Goal: Transaction & Acquisition: Download file/media

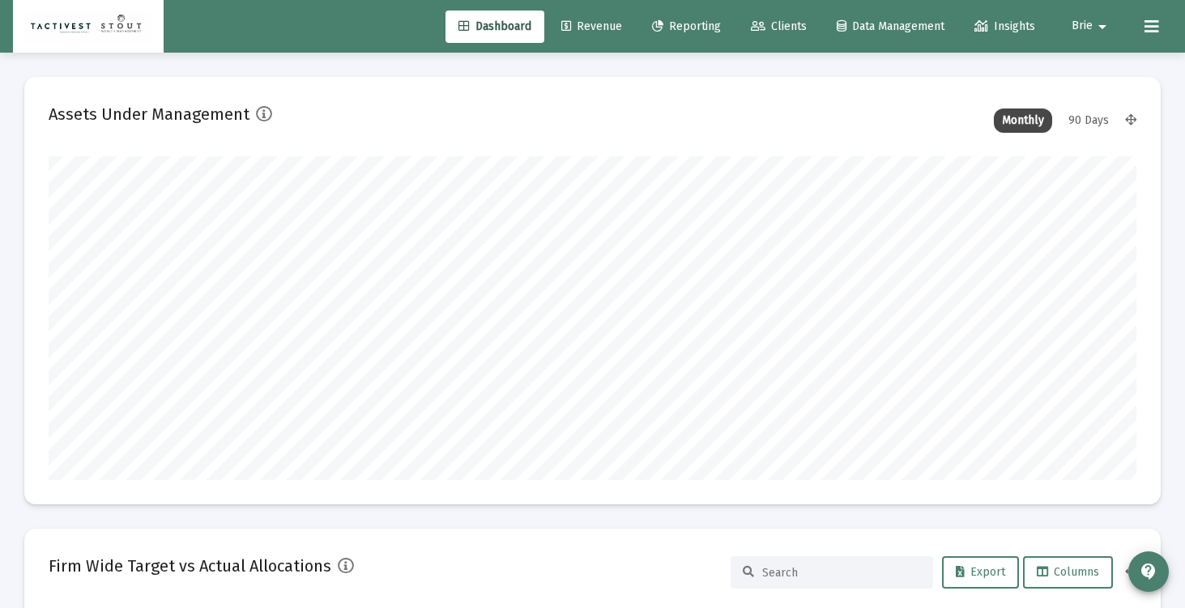
scroll to position [324, 1088]
click at [765, 27] on span "Clients" at bounding box center [779, 26] width 56 height 14
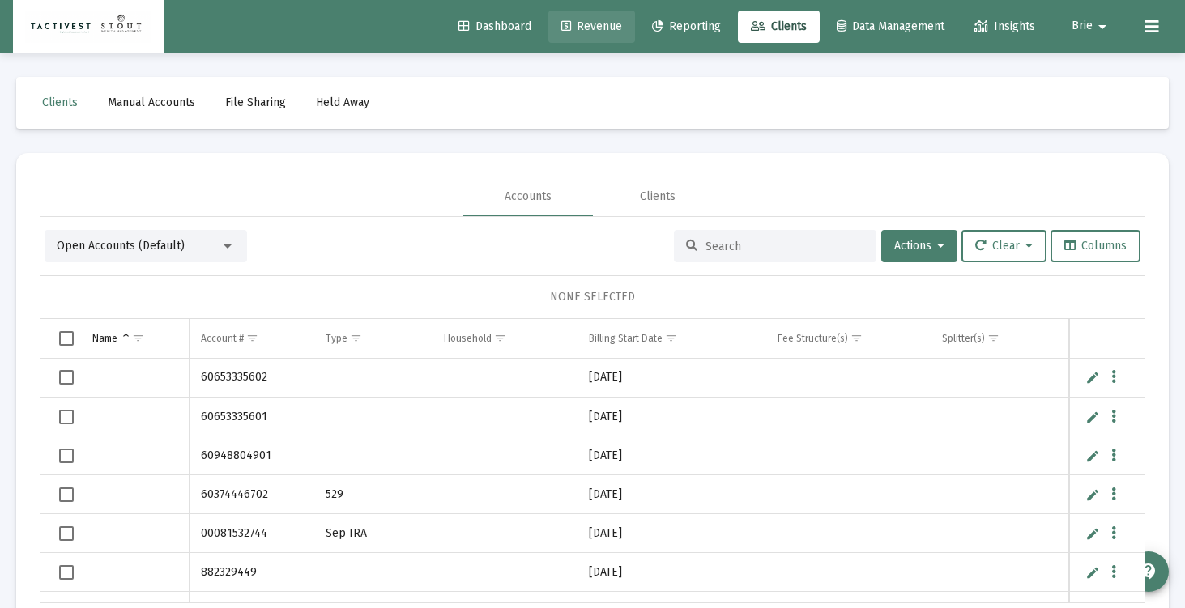
click at [567, 19] on span "Revenue" at bounding box center [591, 26] width 61 height 14
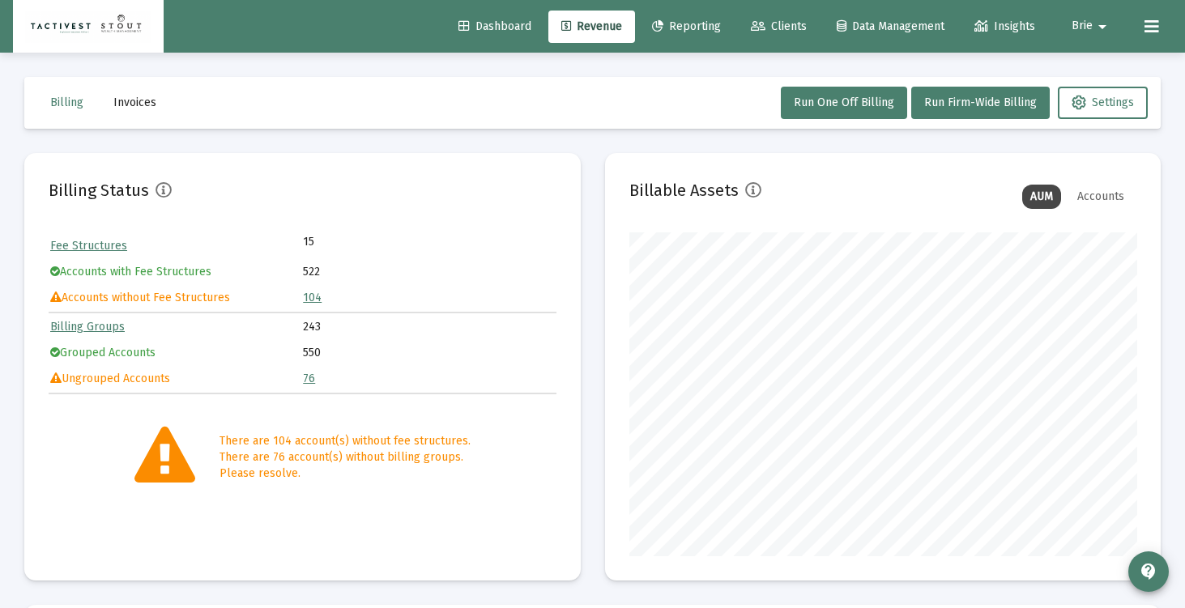
scroll to position [324, 507]
click at [752, 23] on icon at bounding box center [758, 26] width 15 height 11
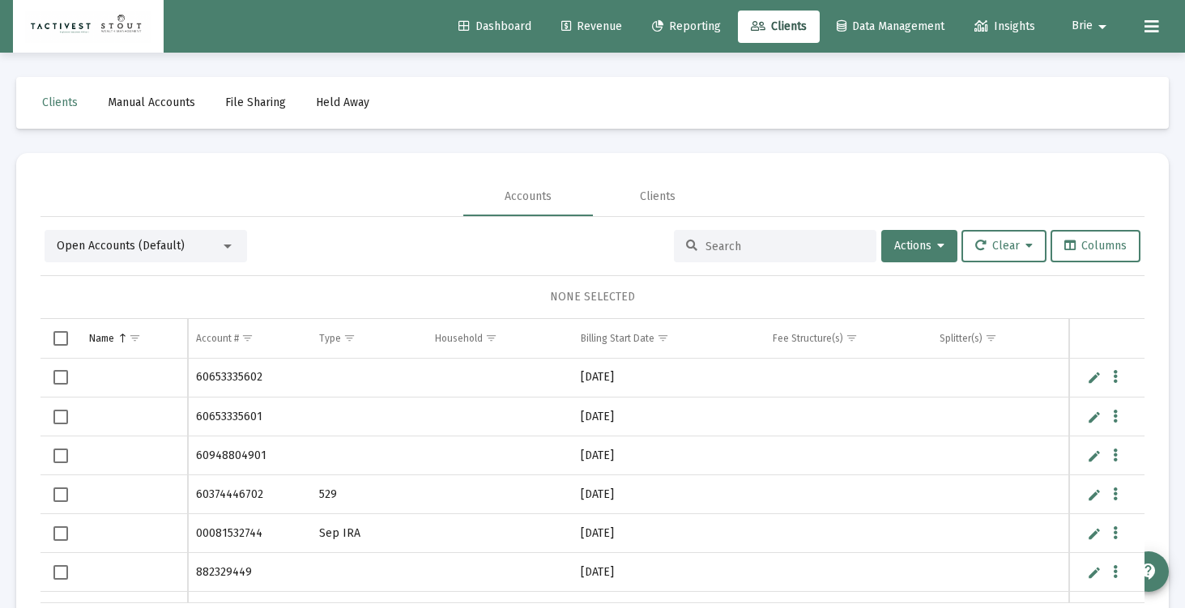
click at [744, 254] on div at bounding box center [775, 246] width 202 height 32
click at [731, 249] on input at bounding box center [784, 247] width 159 height 14
type input "[PERSON_NAME]"
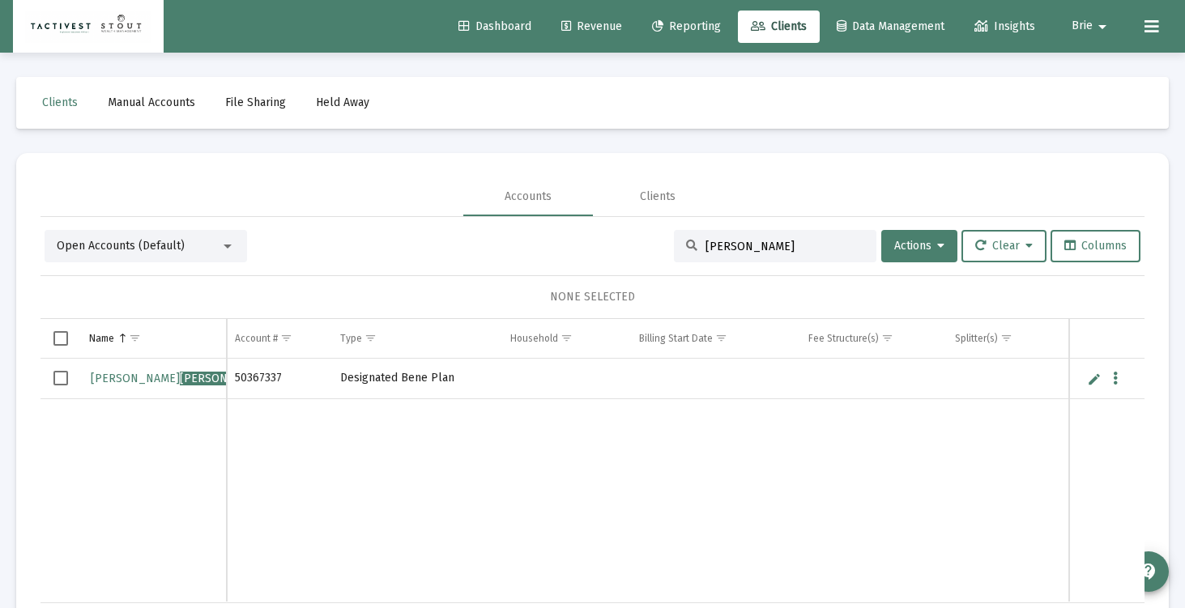
click at [59, 378] on span "Select row" at bounding box center [60, 378] width 15 height 15
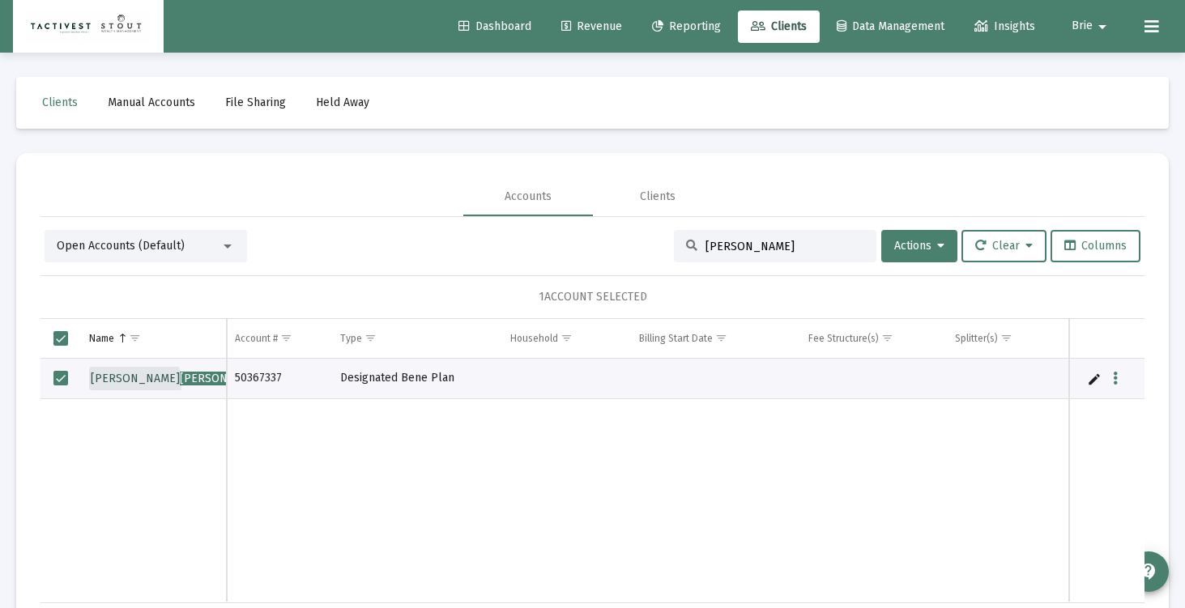
click at [115, 385] on link "[PERSON_NAME]" at bounding box center [179, 379] width 181 height 24
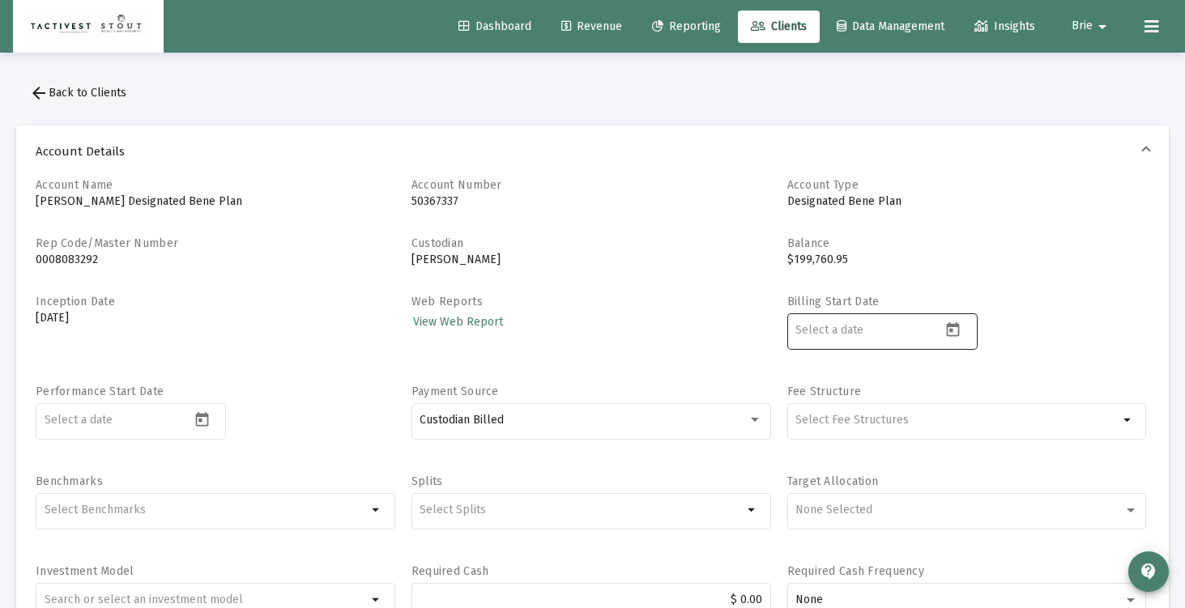
click at [880, 317] on div at bounding box center [868, 330] width 146 height 40
click at [881, 326] on input at bounding box center [868, 330] width 146 height 13
click at [956, 326] on icon "Open calendar" at bounding box center [953, 329] width 13 height 15
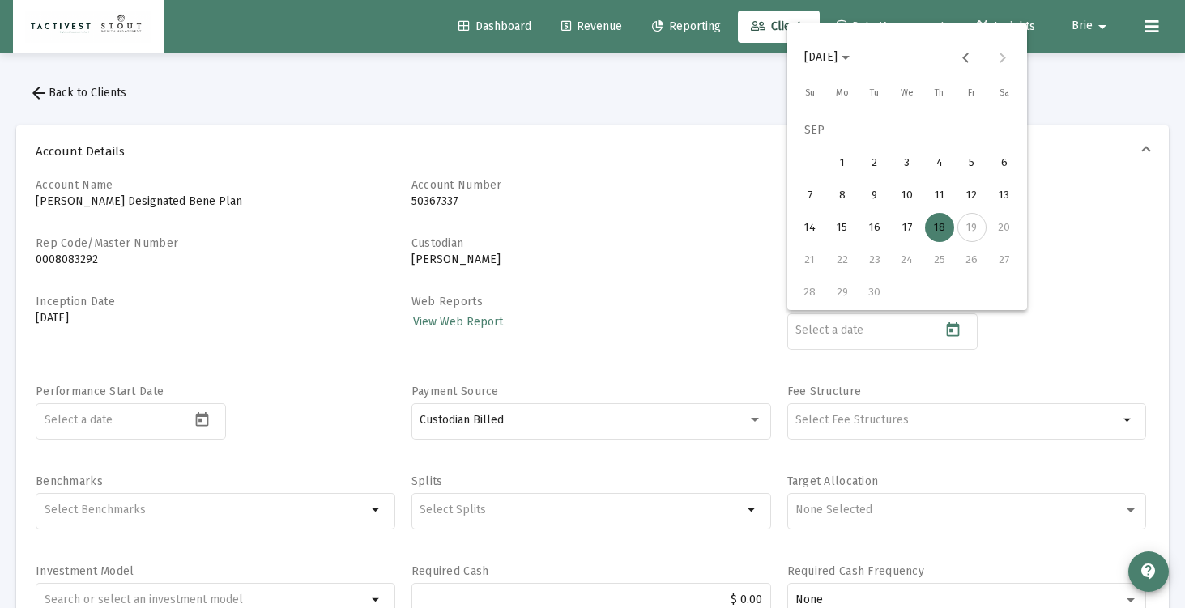
click at [979, 225] on div "19" at bounding box center [971, 227] width 29 height 29
click at [944, 224] on div "18" at bounding box center [939, 227] width 29 height 29
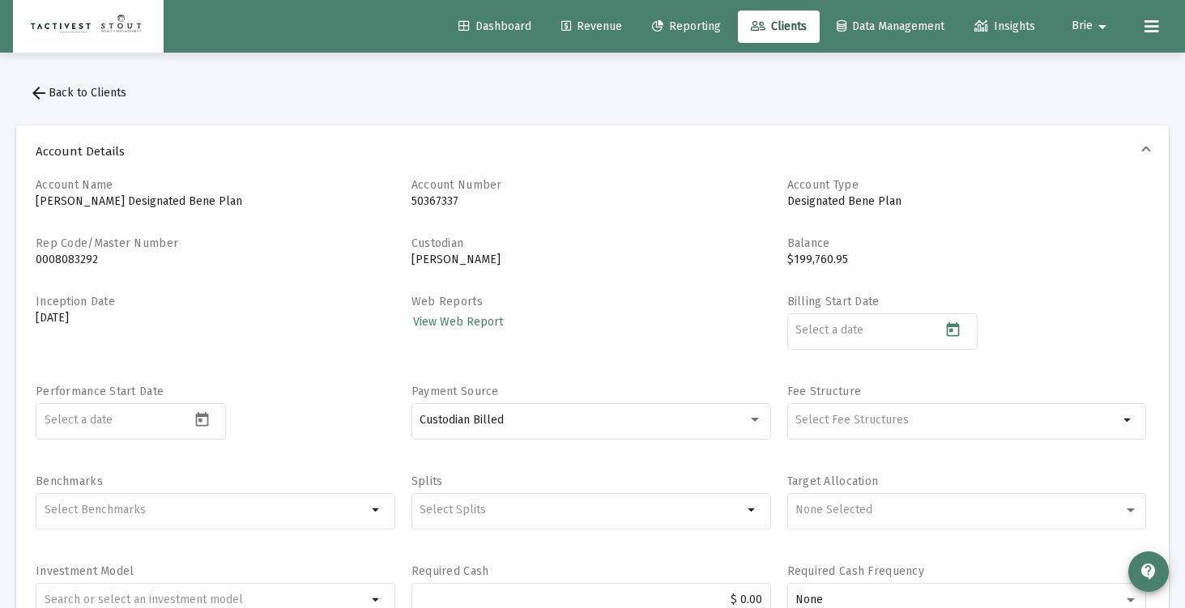
type input "[DATE]"
click at [634, 341] on div "Web Reports View Web Report" at bounding box center [591, 331] width 360 height 74
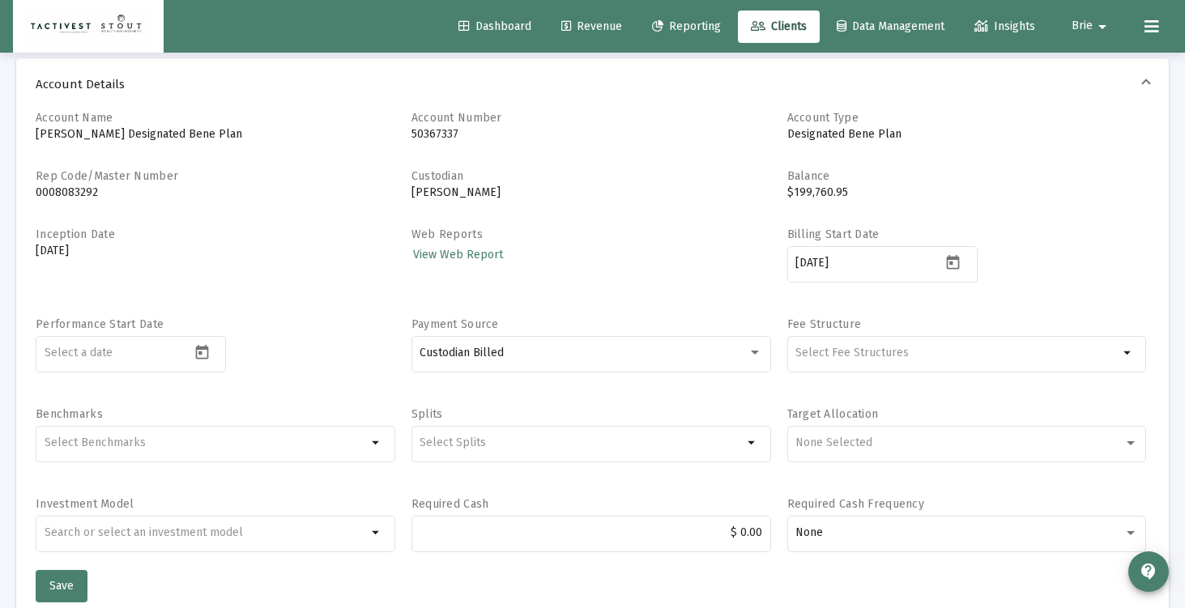
scroll to position [134, 0]
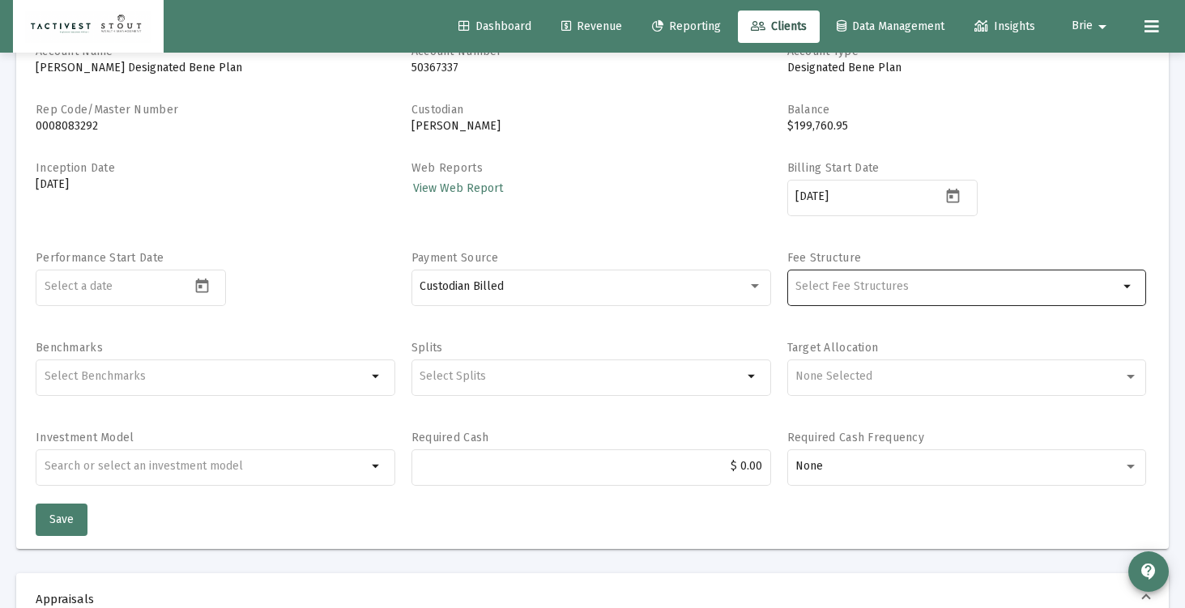
click at [803, 285] on input "Selection" at bounding box center [956, 286] width 323 height 13
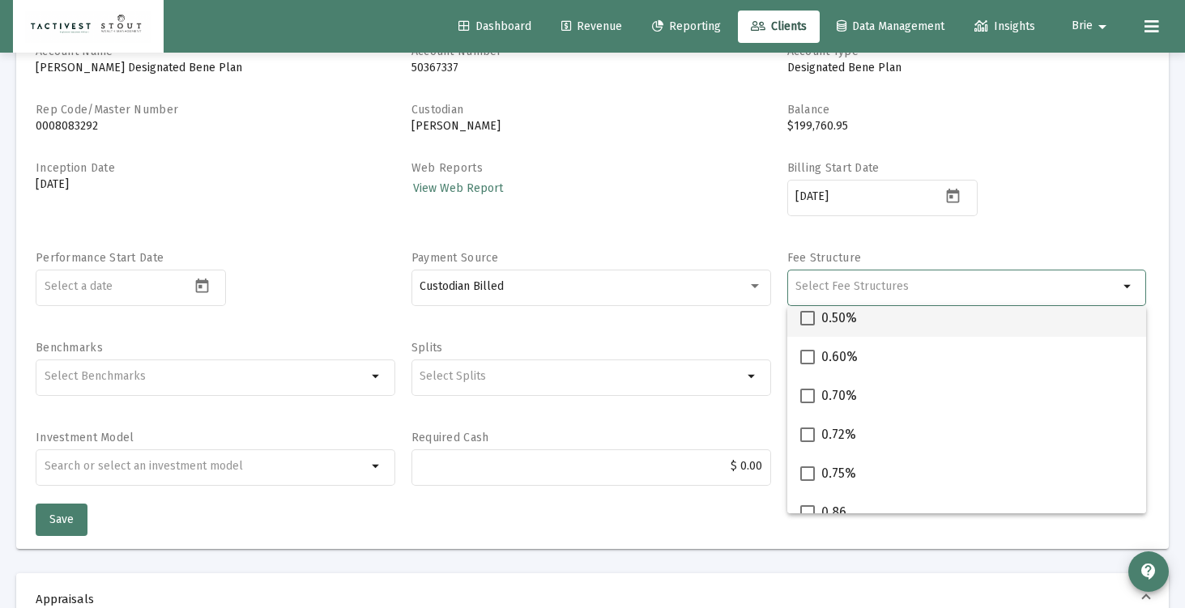
scroll to position [103, 0]
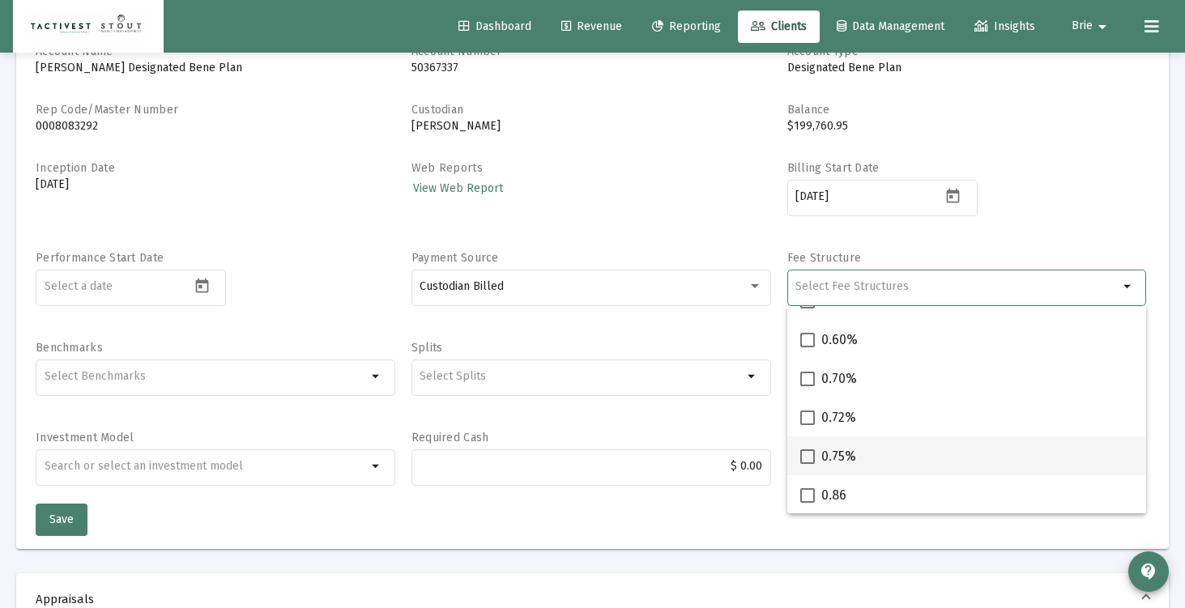
click at [809, 455] on span at bounding box center [807, 457] width 15 height 15
click at [808, 464] on input "0.75%" at bounding box center [807, 464] width 1 height 1
checkbox input "true"
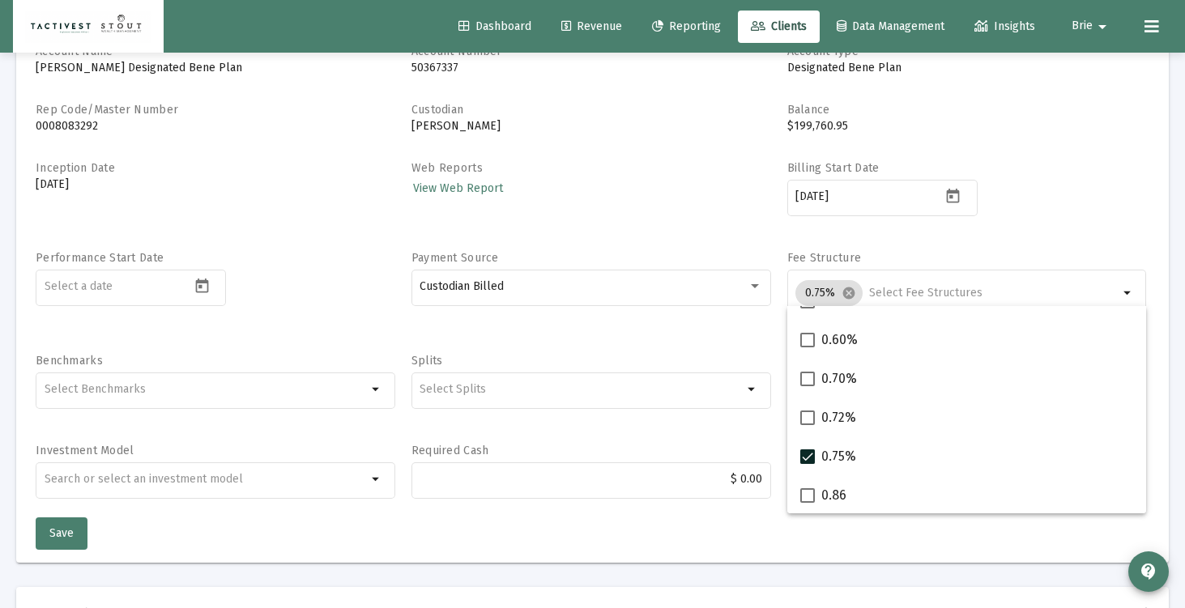
click at [690, 353] on div "Splits arrow_drop_down" at bounding box center [591, 390] width 360 height 74
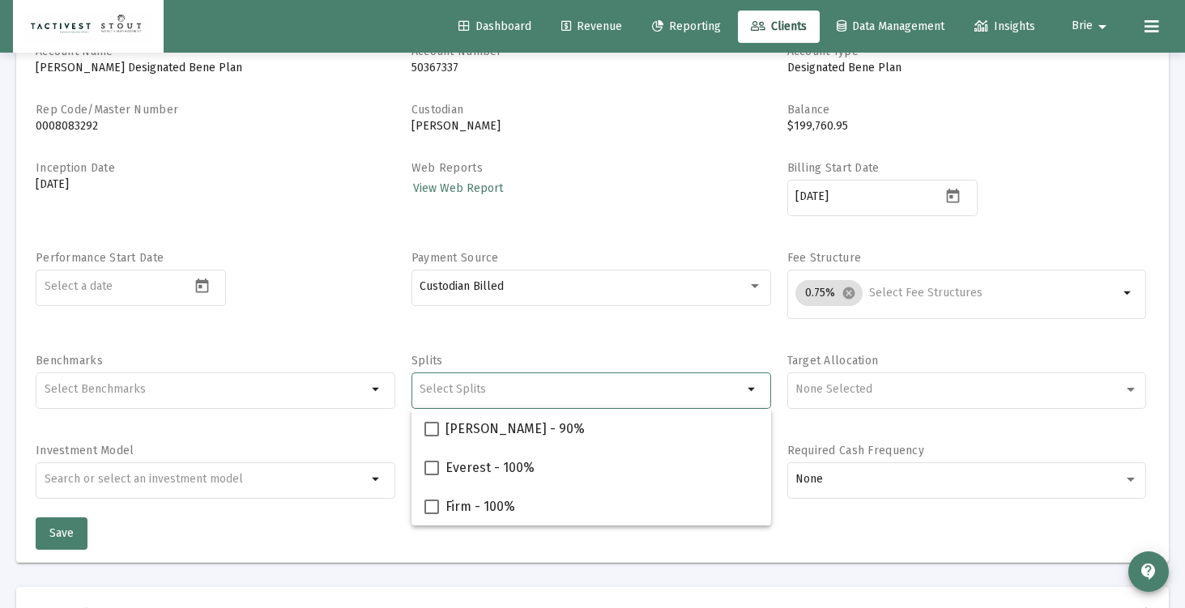
click at [505, 394] on input "Selection" at bounding box center [581, 389] width 323 height 13
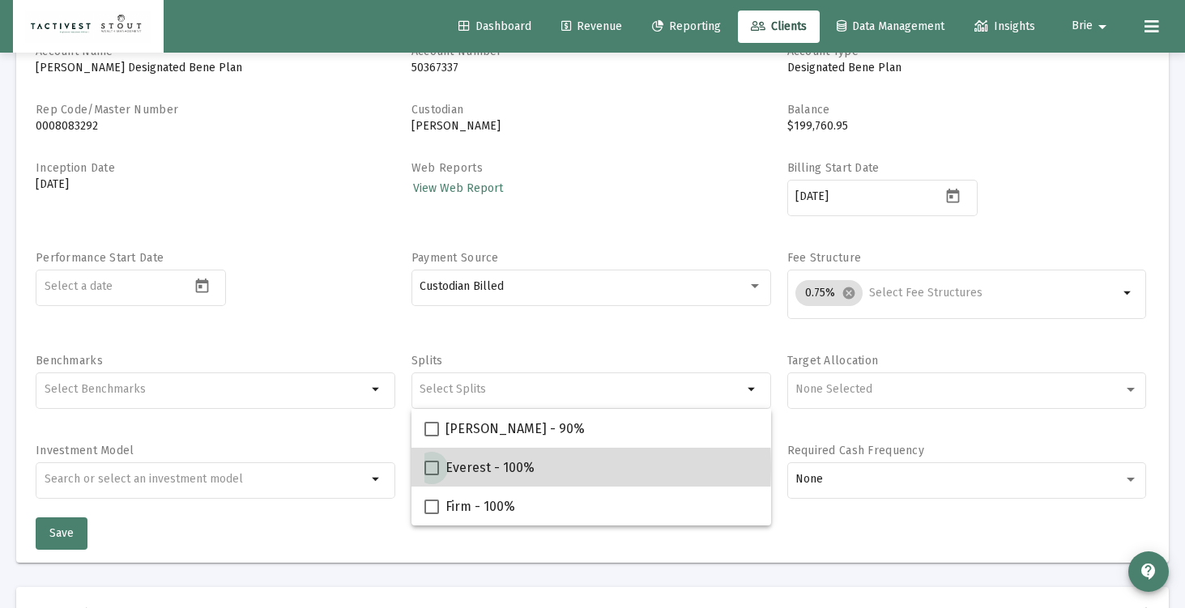
click at [432, 467] on span at bounding box center [431, 468] width 15 height 15
click at [432, 475] on input "Everest - 100%" at bounding box center [431, 475] width 1 height 1
checkbox input "true"
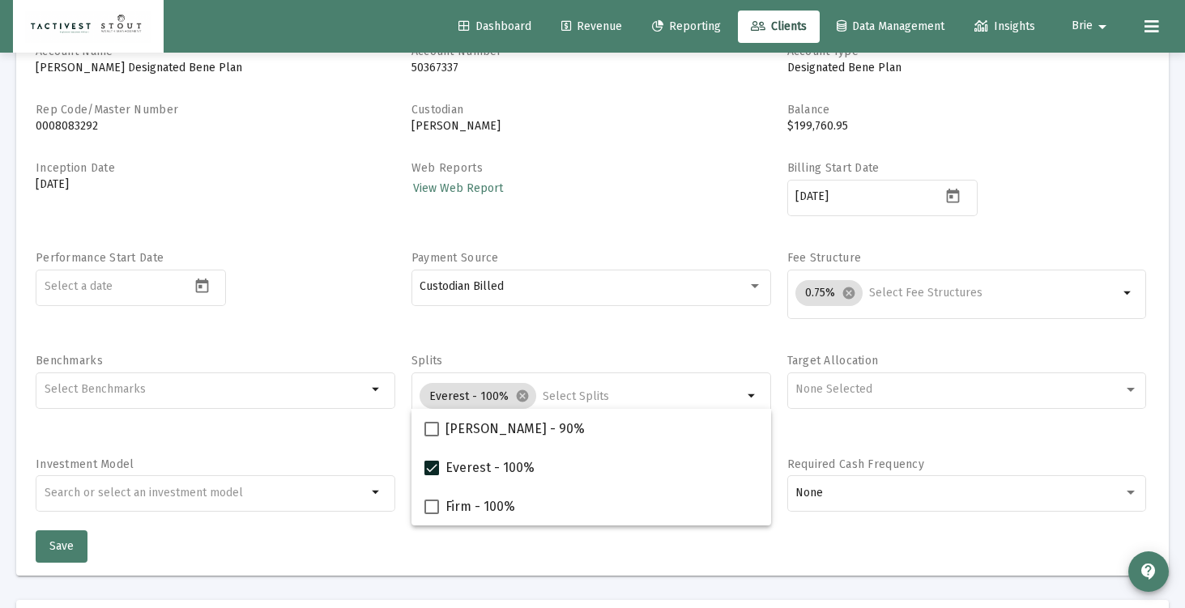
click at [624, 349] on div "Account Name [PERSON_NAME] Designated Bene Plan Account Number 50367337 Account…" at bounding box center [593, 287] width 1114 height 487
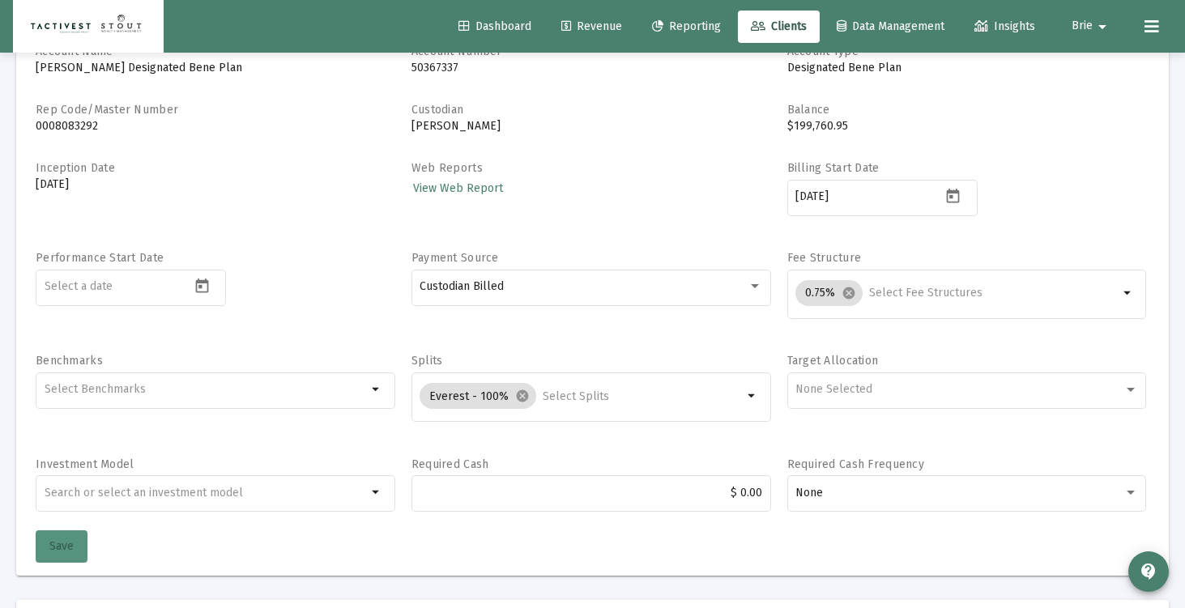
click at [79, 548] on button "Save" at bounding box center [62, 547] width 52 height 32
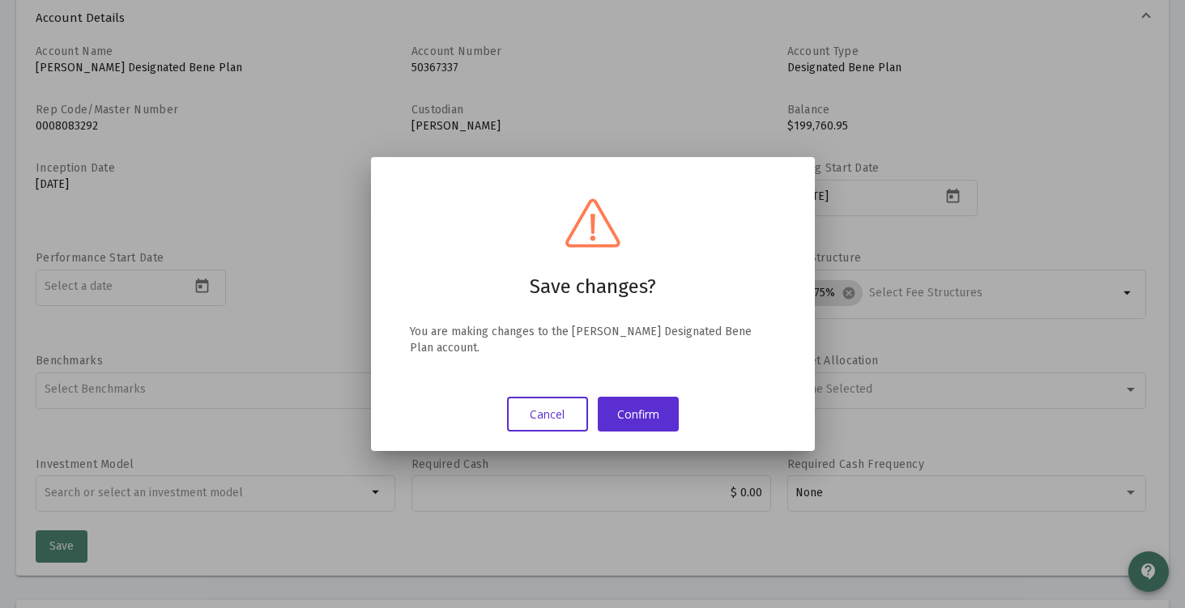
scroll to position [0, 0]
click at [629, 426] on button "Confirm" at bounding box center [638, 414] width 81 height 35
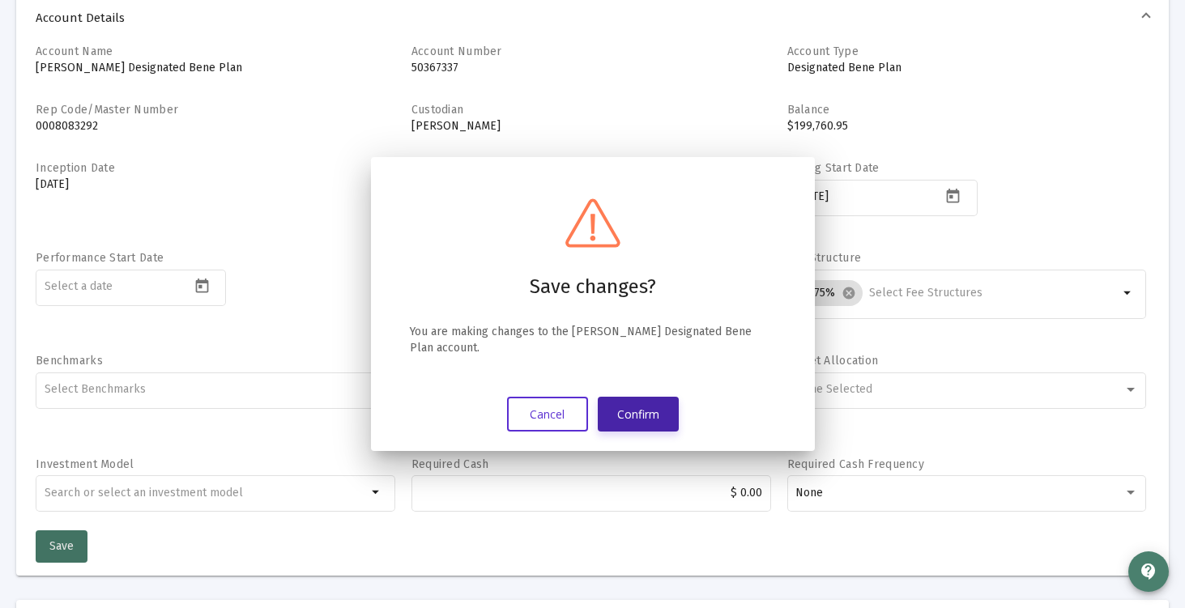
scroll to position [134, 0]
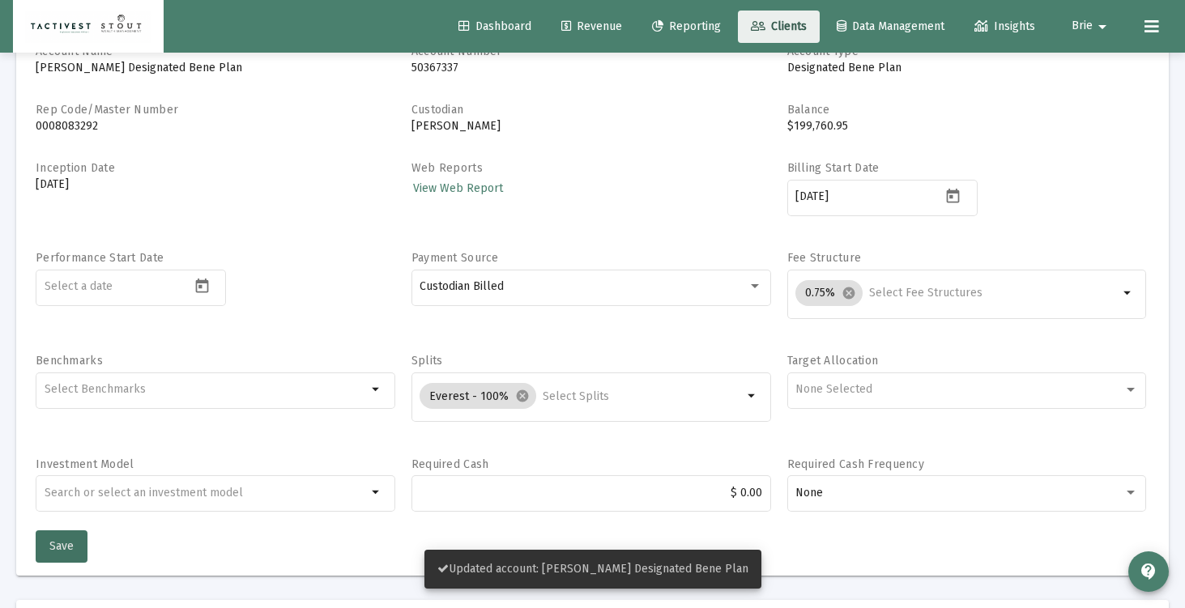
click at [785, 14] on link "Clients" at bounding box center [779, 27] width 82 height 32
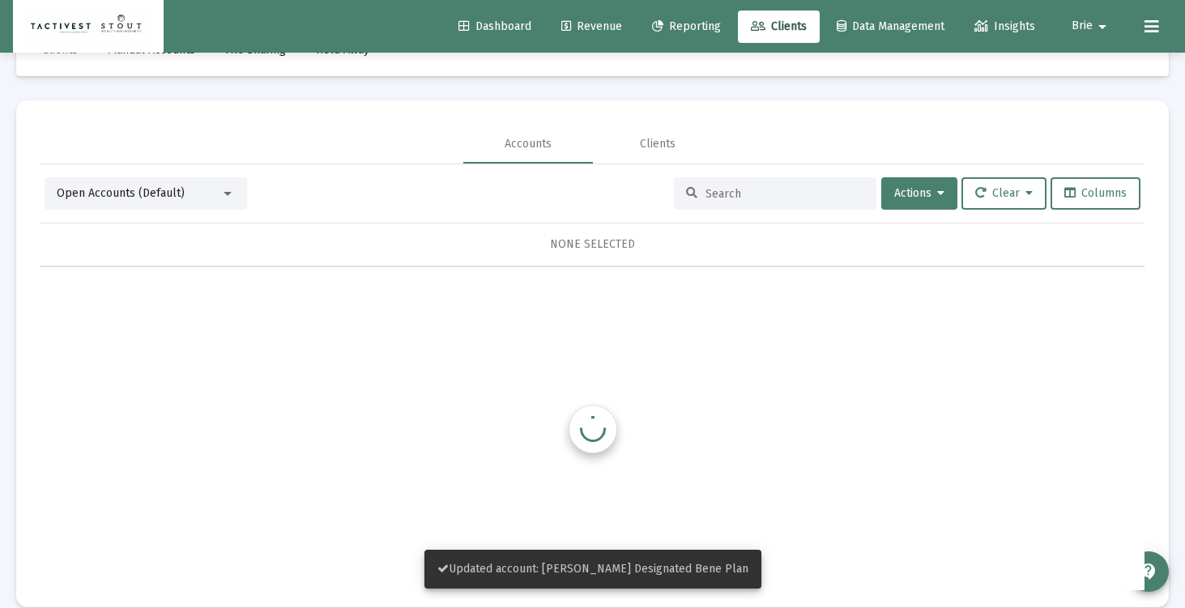
scroll to position [76, 0]
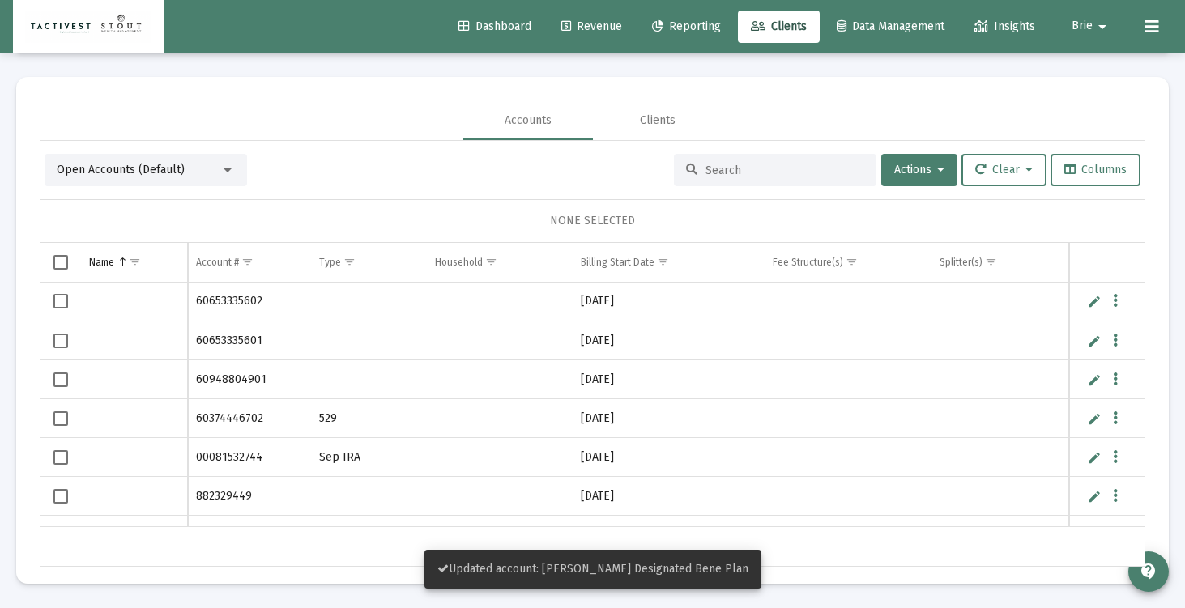
click at [739, 174] on input at bounding box center [784, 171] width 159 height 14
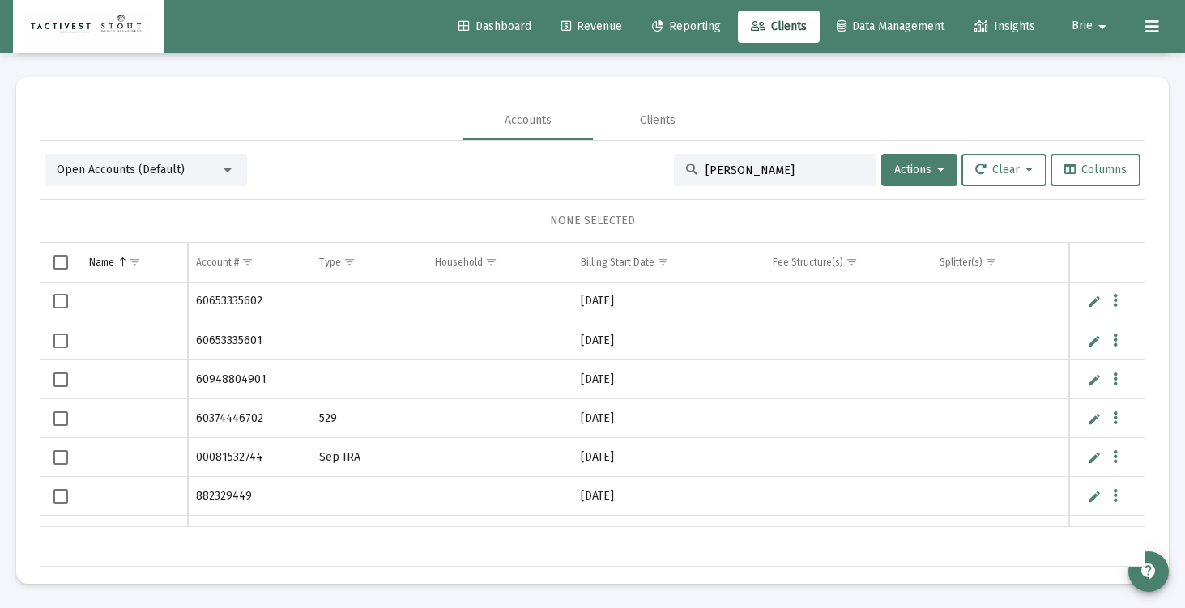
type input "[PERSON_NAME]"
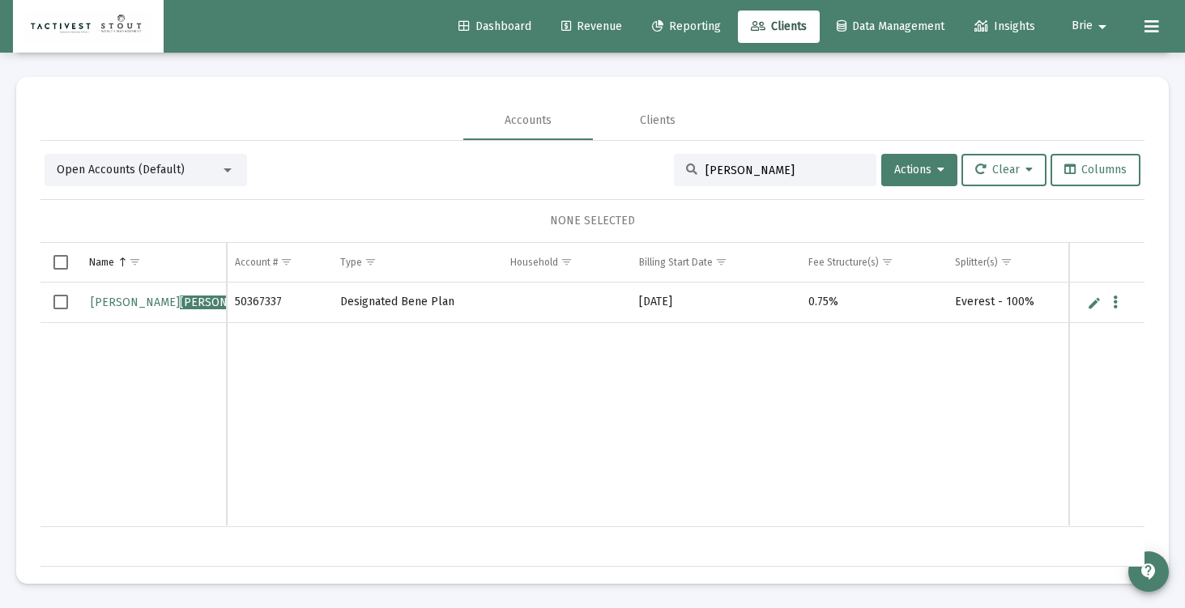
click at [1097, 300] on link "Edit" at bounding box center [1094, 303] width 15 height 15
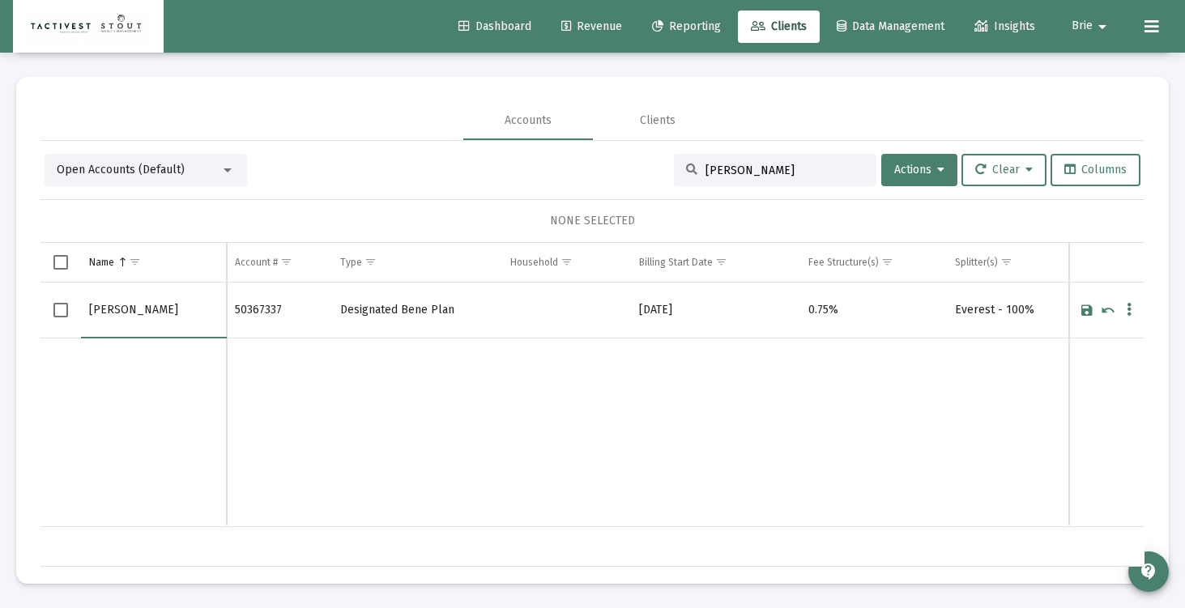
click at [132, 311] on input "[PERSON_NAME]" at bounding box center [153, 310] width 129 height 39
type input "[PERSON_NAME]"
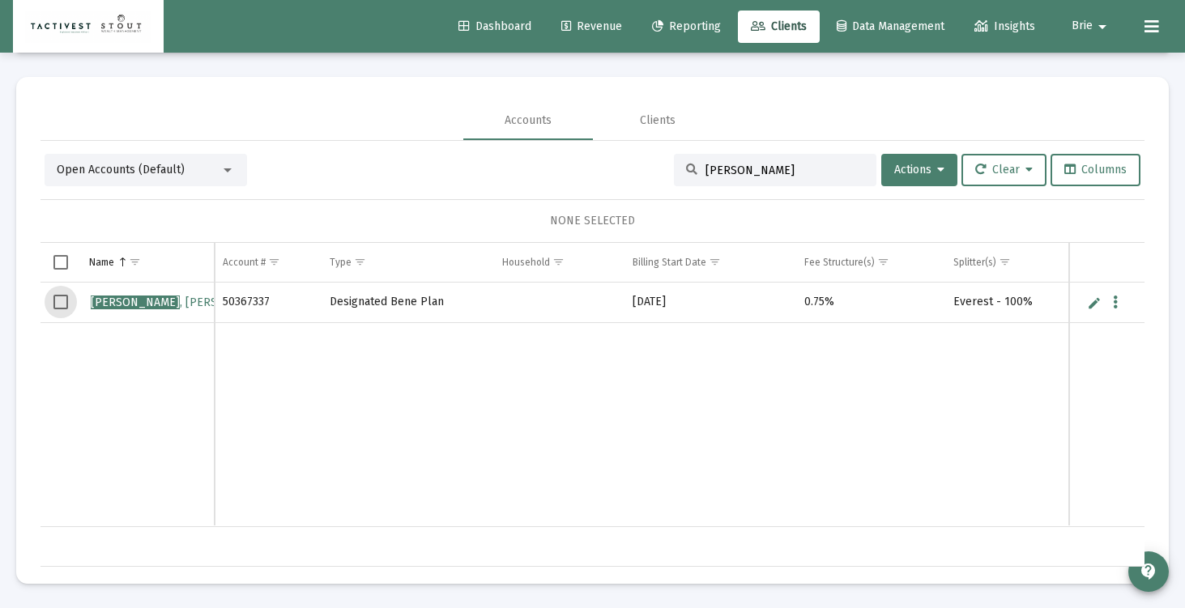
click at [64, 301] on span "Select row" at bounding box center [60, 302] width 15 height 15
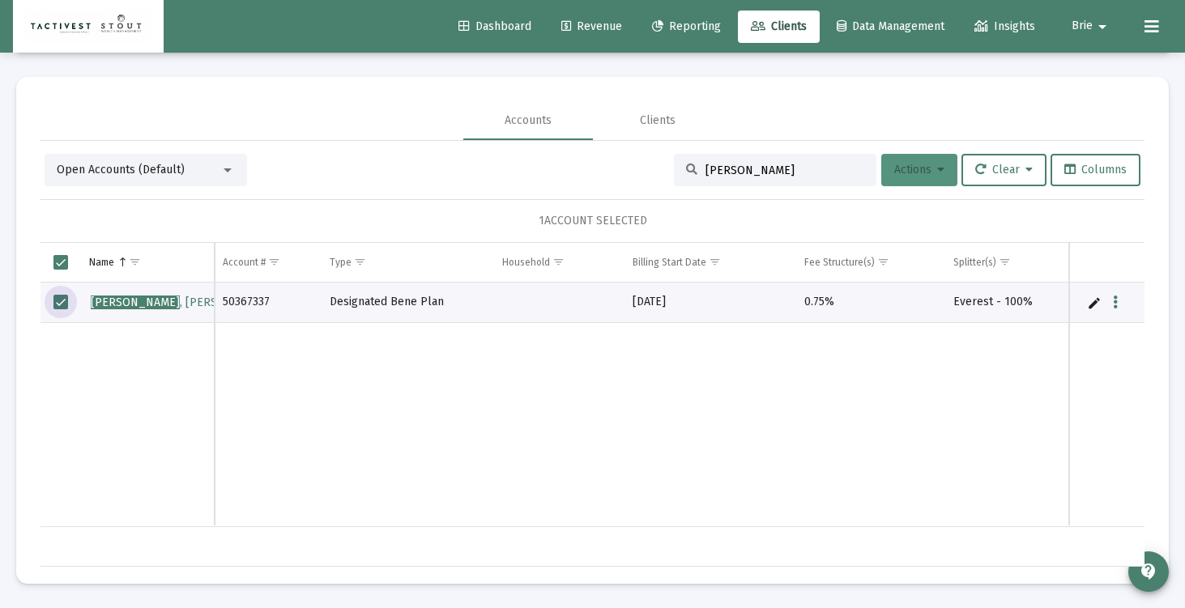
click at [937, 174] on icon at bounding box center [940, 169] width 7 height 11
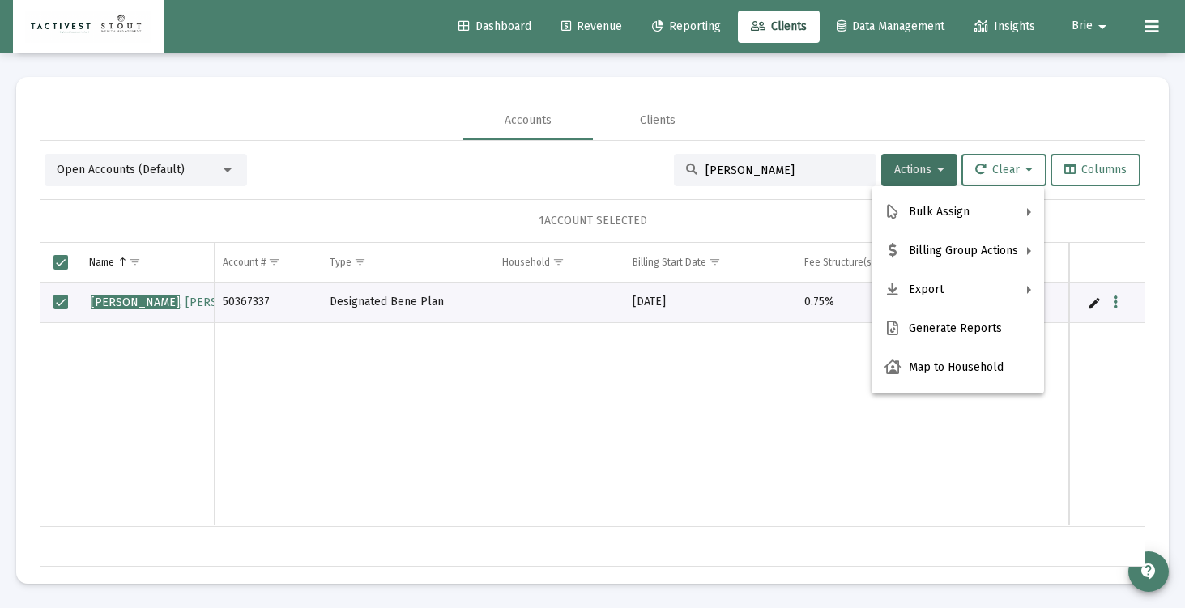
click at [563, 449] on div at bounding box center [592, 304] width 1185 height 608
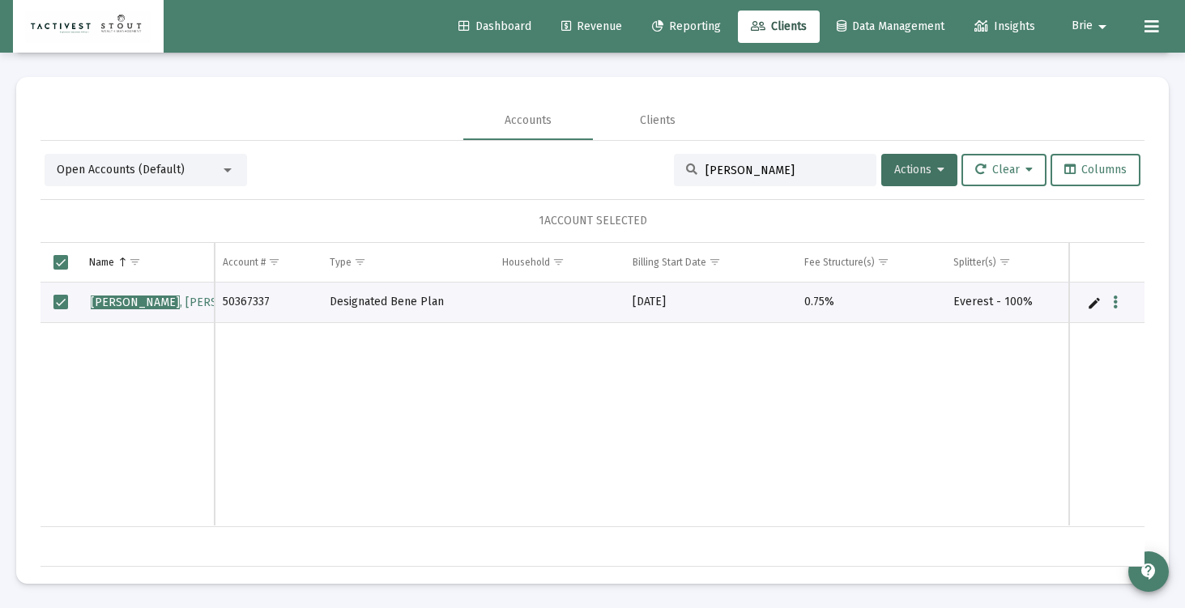
click at [169, 152] on div "Open Accounts (Default) [PERSON_NAME] Actions Clear Columns 1 ACCOUNT SELECTED …" at bounding box center [592, 354] width 1104 height 426
click at [174, 165] on span "Open Accounts (Default)" at bounding box center [121, 170] width 128 height 14
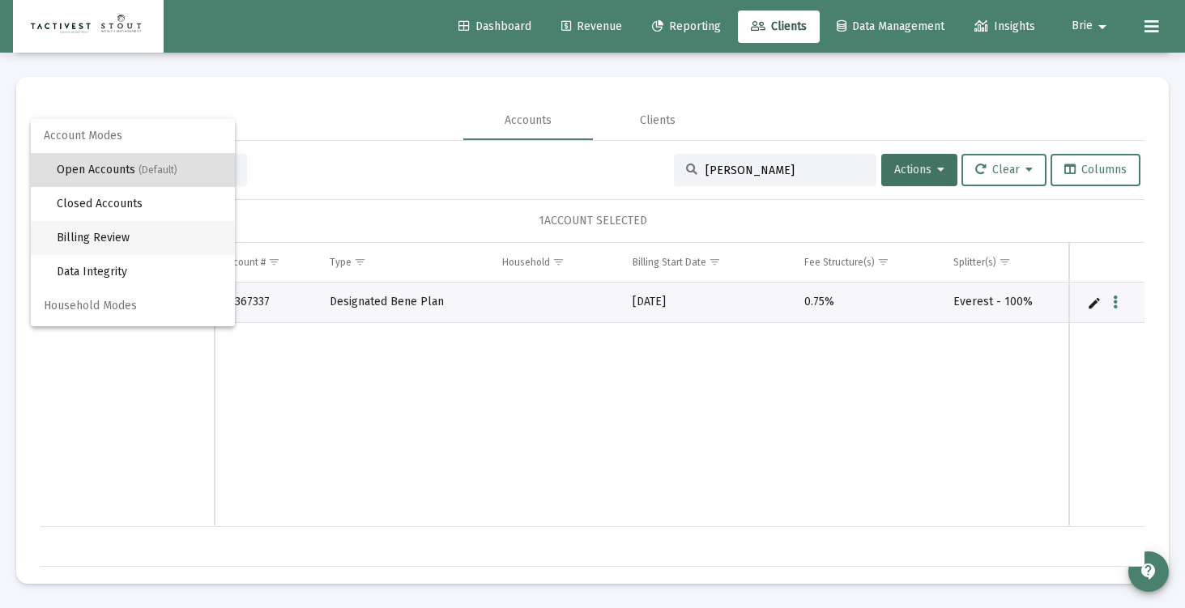
scroll to position [31, 0]
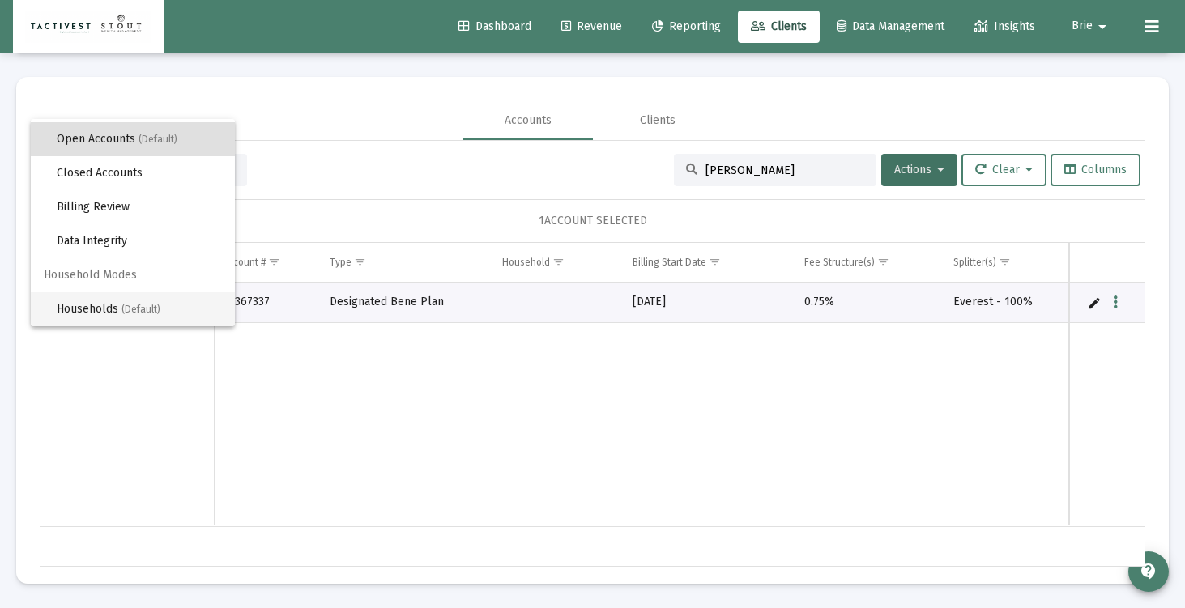
click at [154, 301] on span "Households (Default)" at bounding box center [139, 309] width 165 height 34
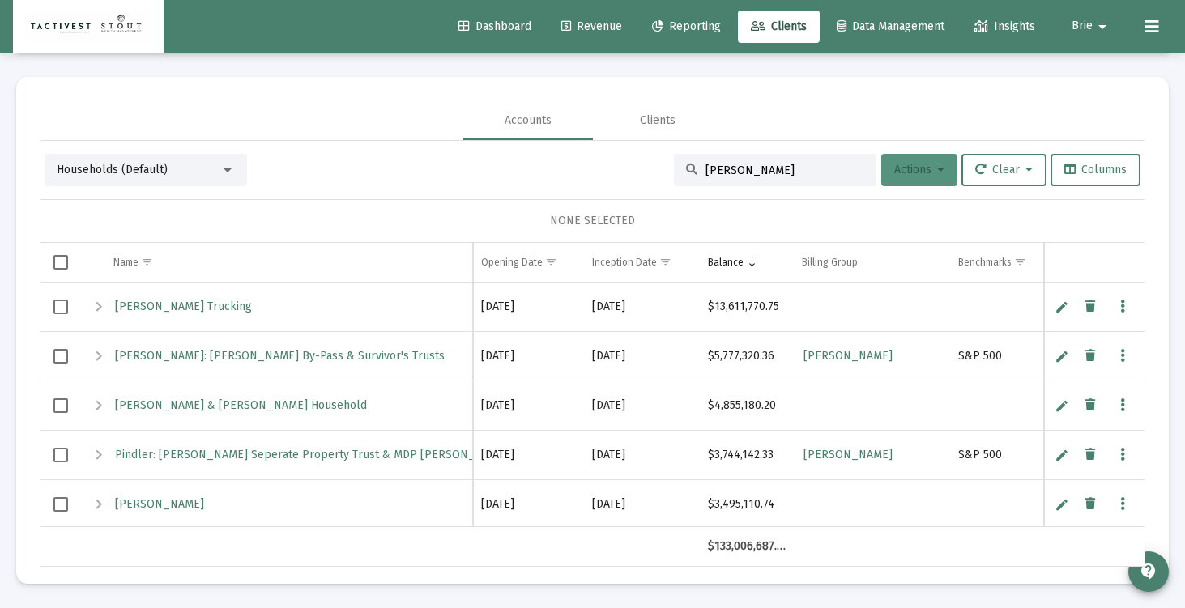
click at [895, 177] on button "Actions" at bounding box center [919, 170] width 76 height 32
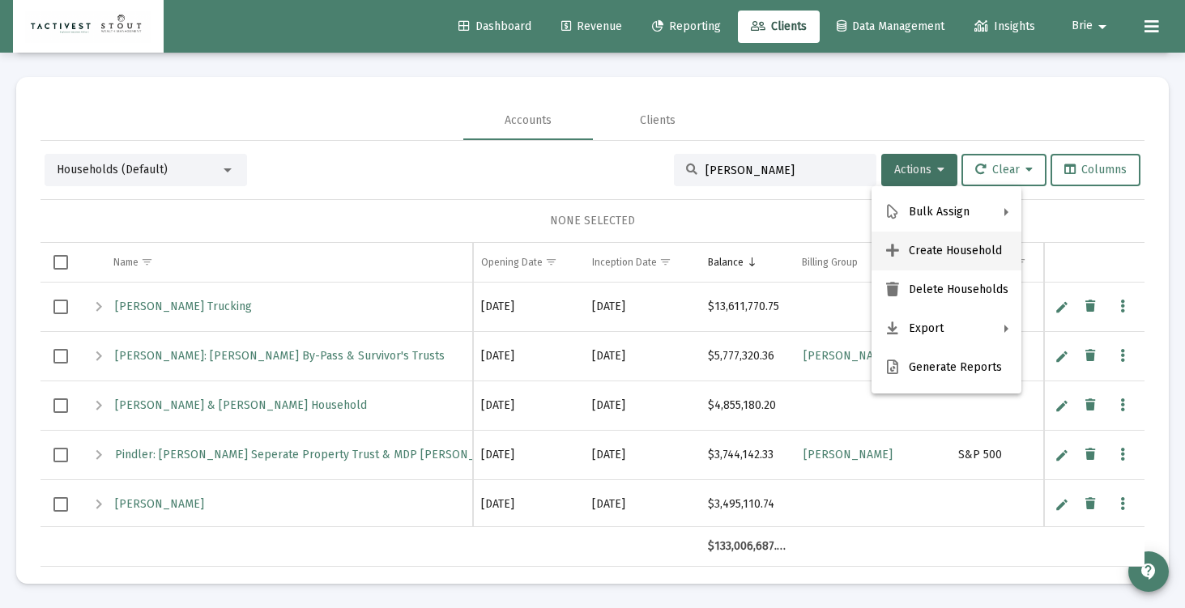
click at [931, 250] on button "Create Household" at bounding box center [946, 251] width 150 height 39
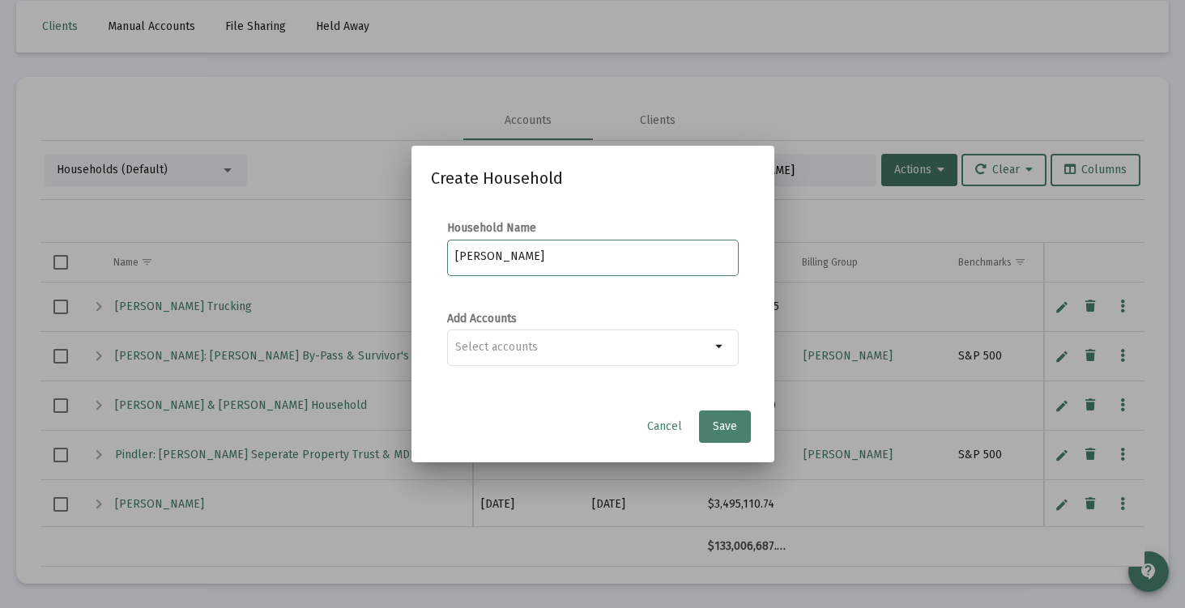
type input "[PERSON_NAME]"
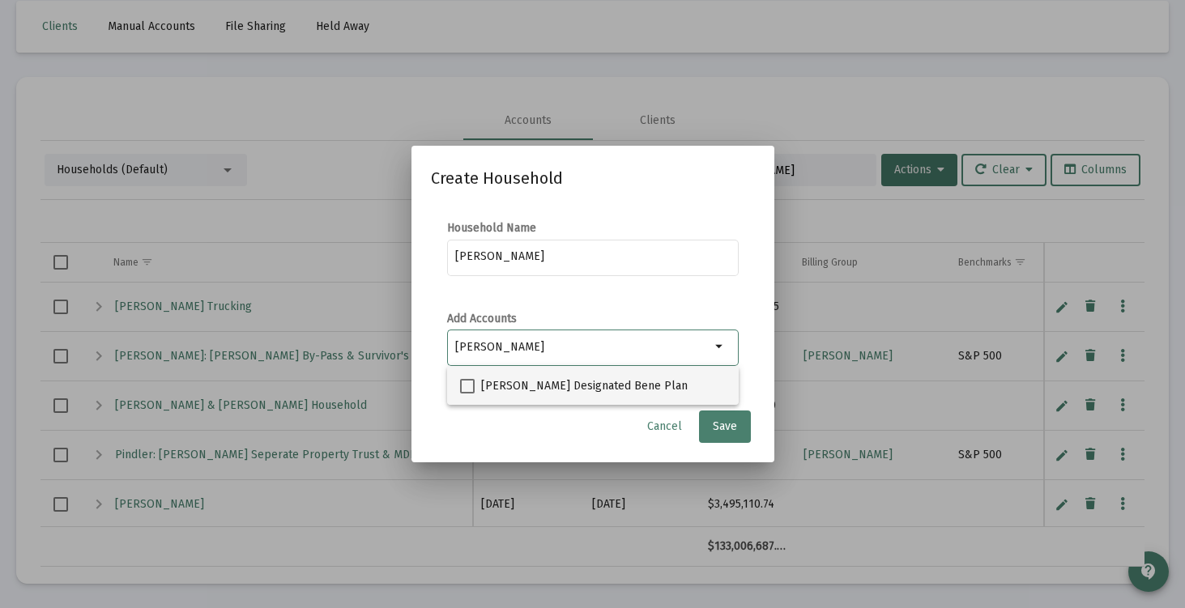
type input "[PERSON_NAME]"
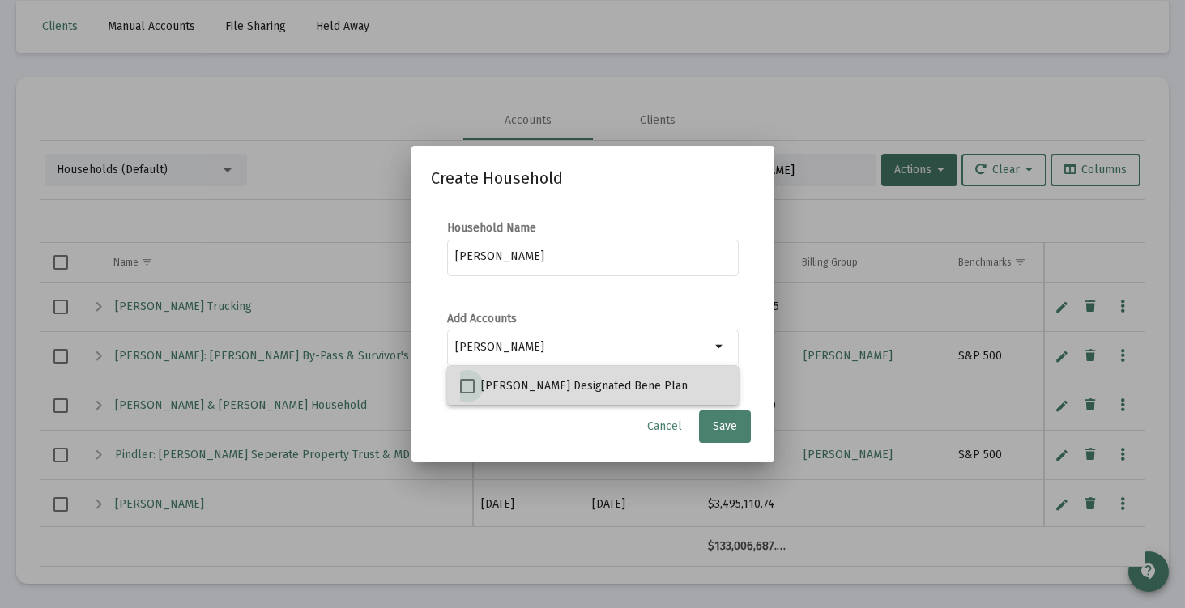
click at [468, 384] on span at bounding box center [467, 386] width 15 height 15
click at [467, 394] on input "[PERSON_NAME] Designated Bene Plan" at bounding box center [467, 394] width 1 height 1
checkbox input "true"
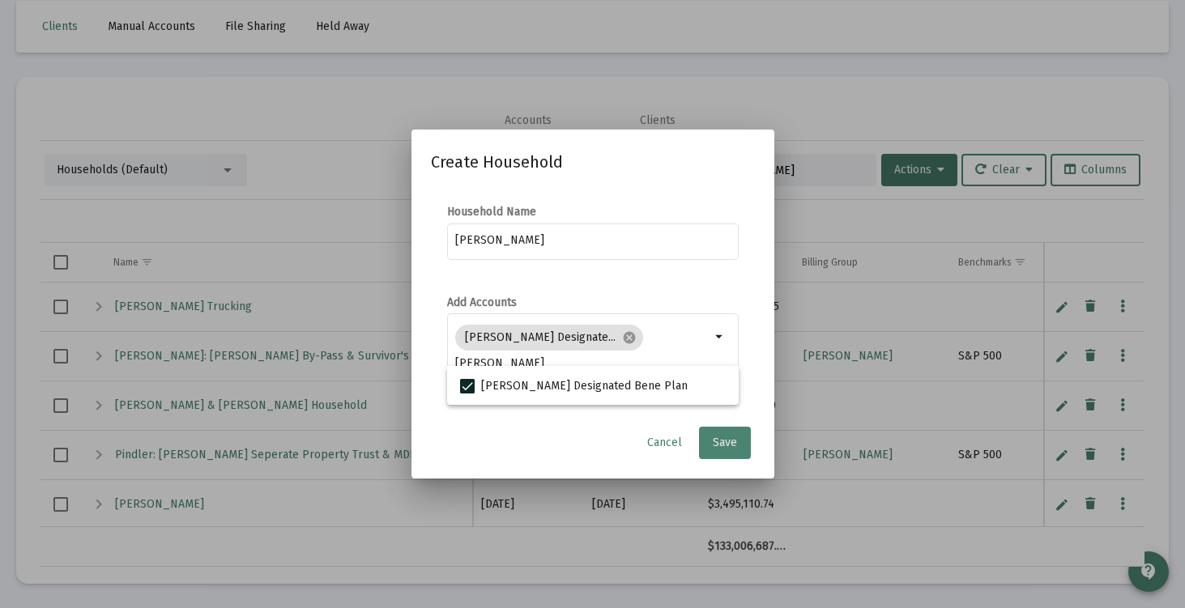
click at [734, 444] on span "Save" at bounding box center [725, 443] width 24 height 14
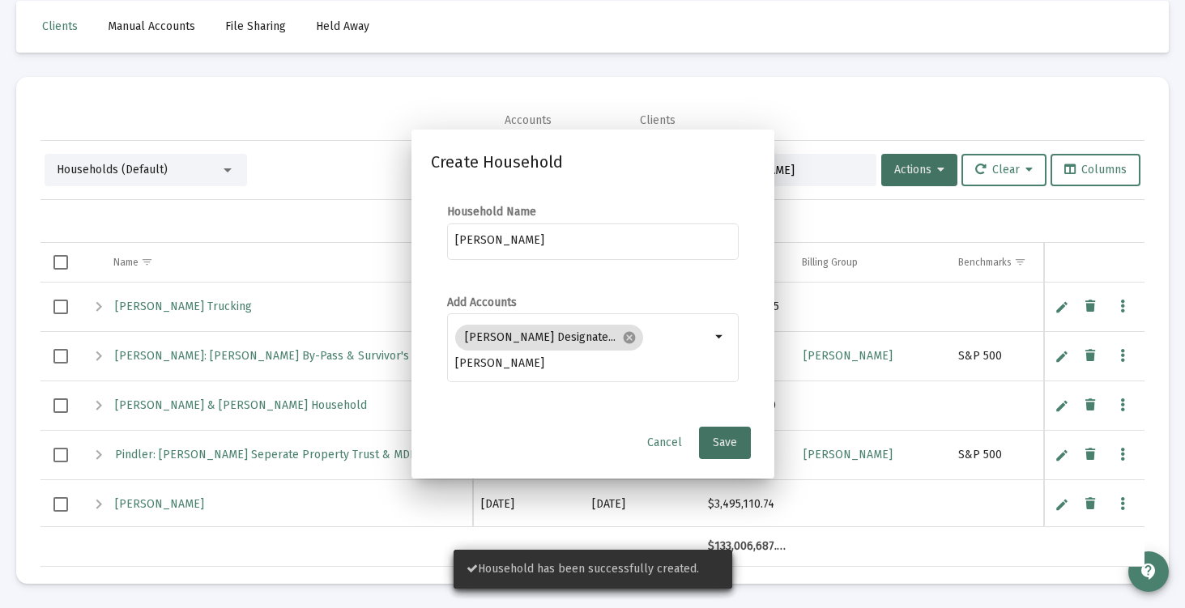
scroll to position [76, 0]
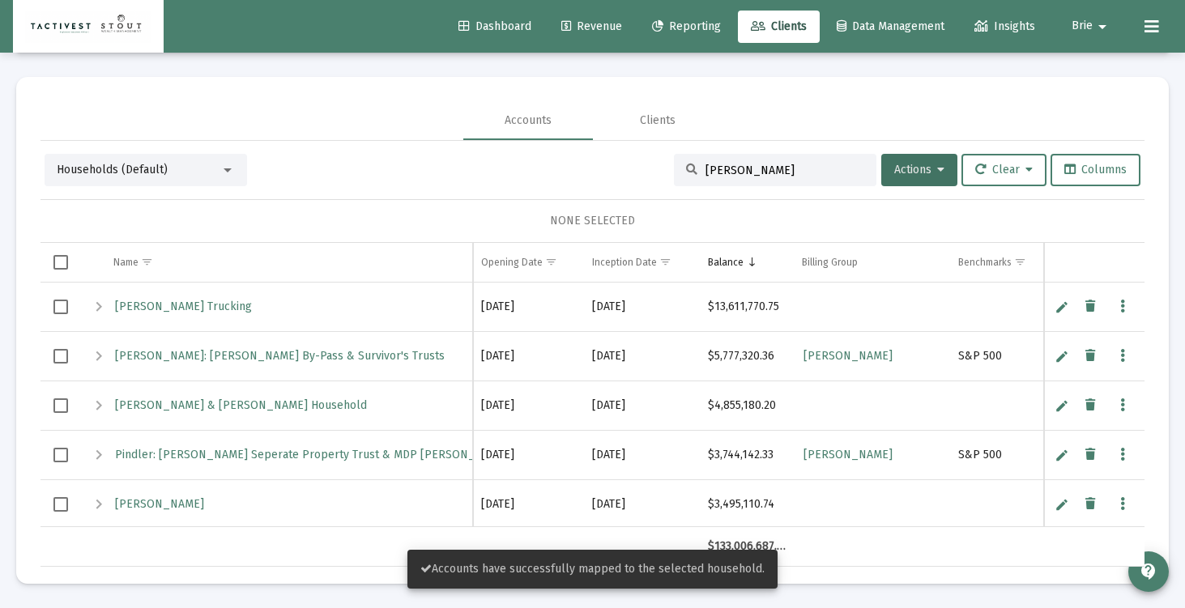
click at [206, 165] on div "Households (Default)" at bounding box center [139, 170] width 164 height 16
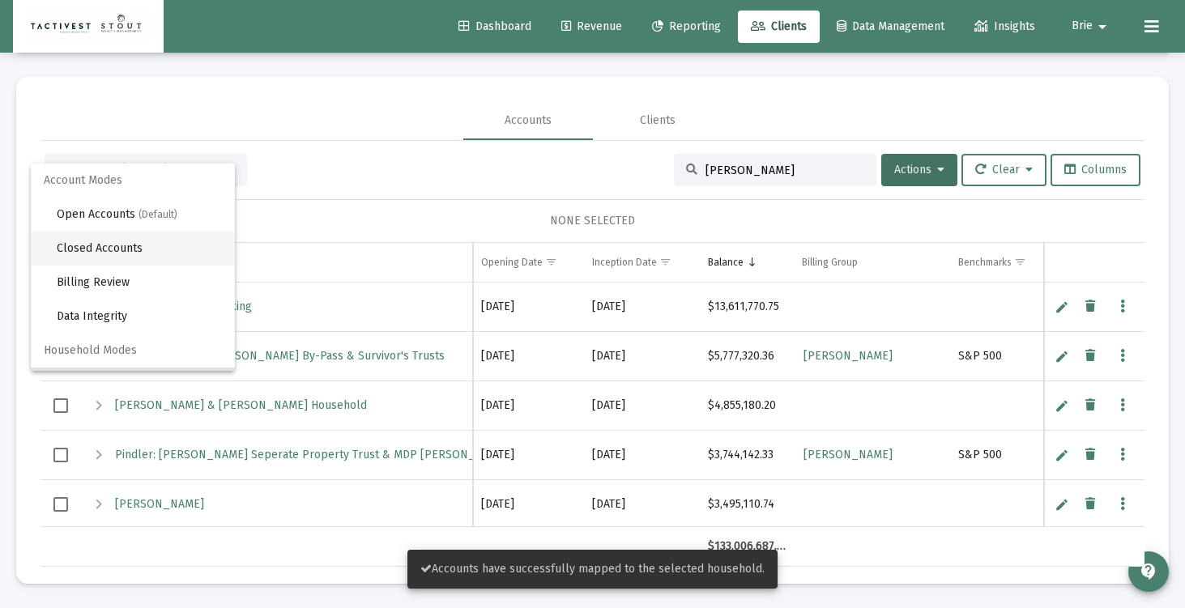
scroll to position [31, 0]
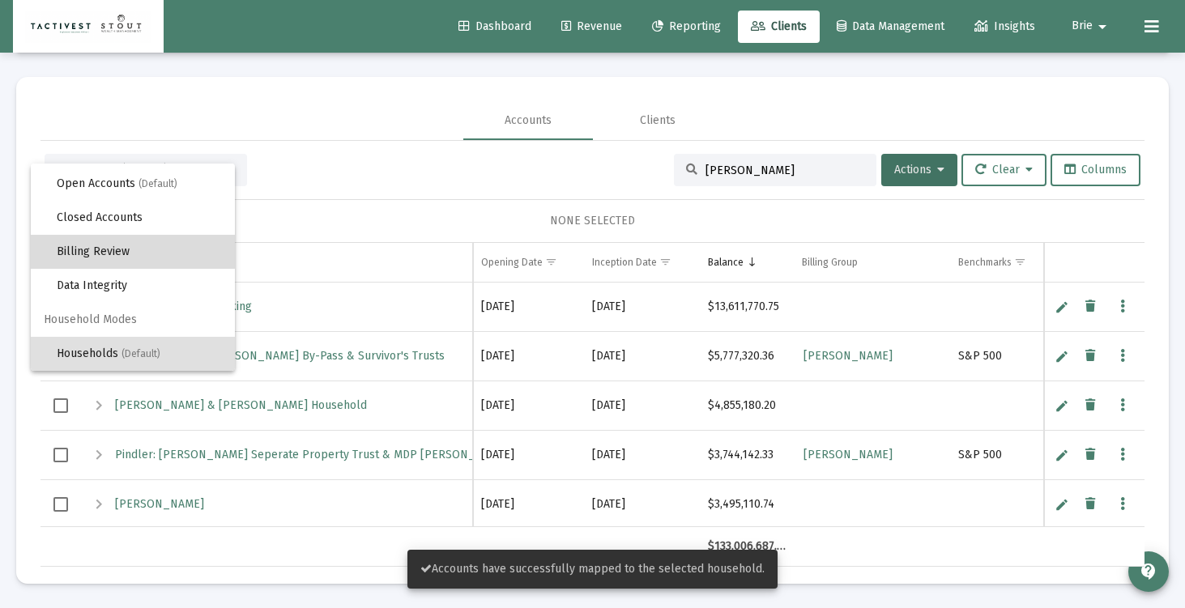
click at [167, 259] on span "Billing Review" at bounding box center [139, 252] width 165 height 34
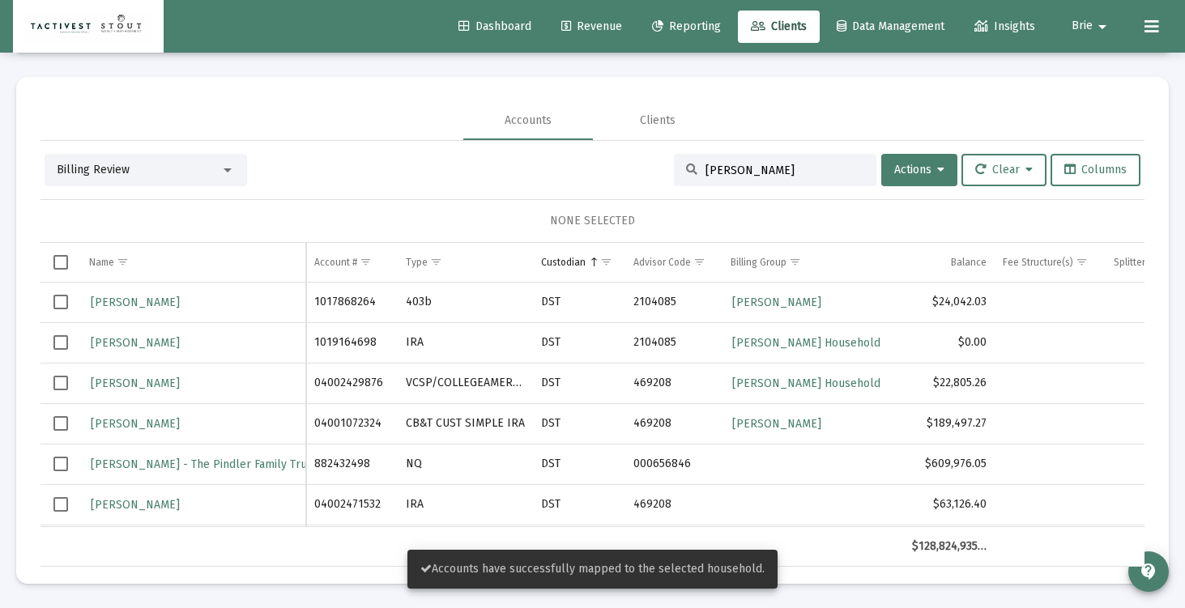
click at [939, 190] on div "Billing Review [PERSON_NAME] Actions Clear Columns NONE SELECTED Name Name Acco…" at bounding box center [592, 360] width 1104 height 413
click at [934, 177] on button "Actions" at bounding box center [919, 170] width 76 height 32
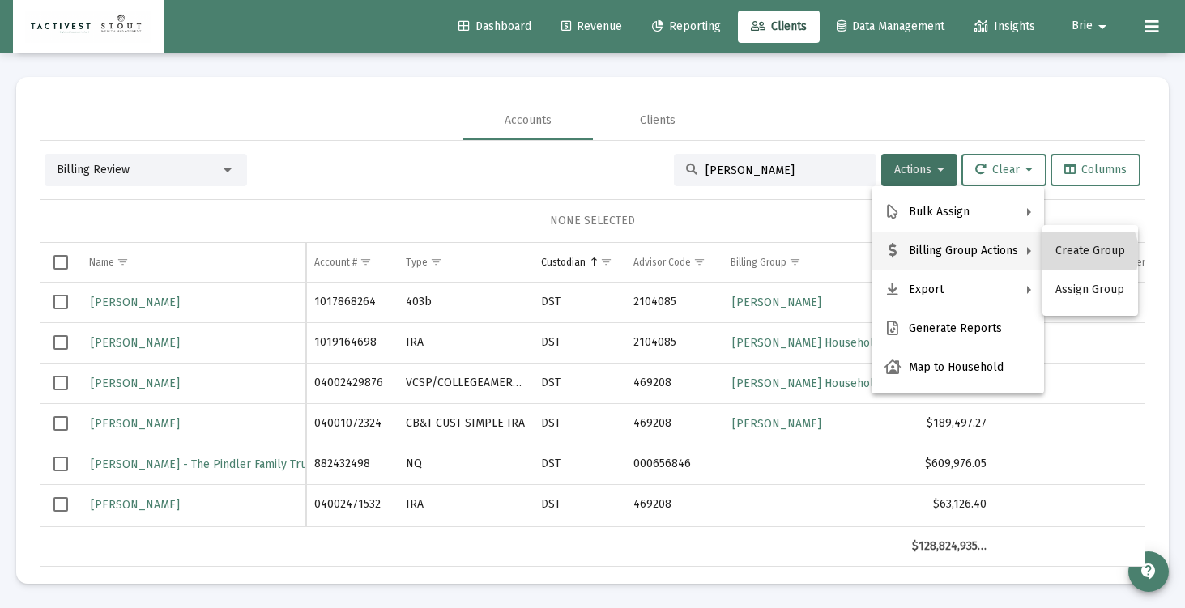
click at [1078, 254] on button "Create Group" at bounding box center [1090, 251] width 96 height 39
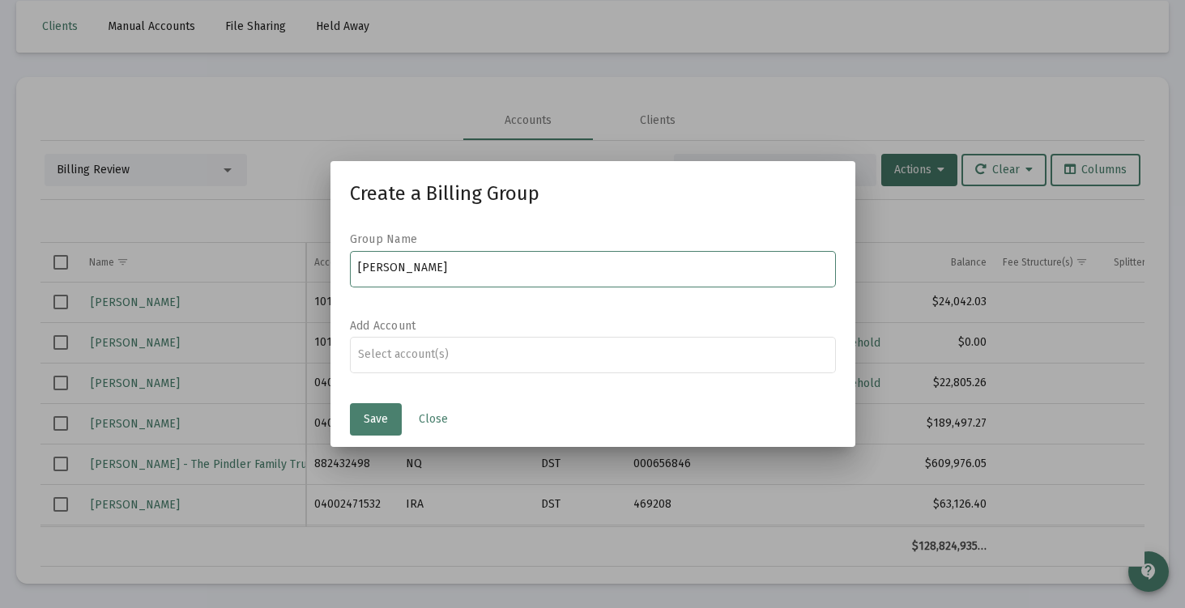
type input "[PERSON_NAME]"
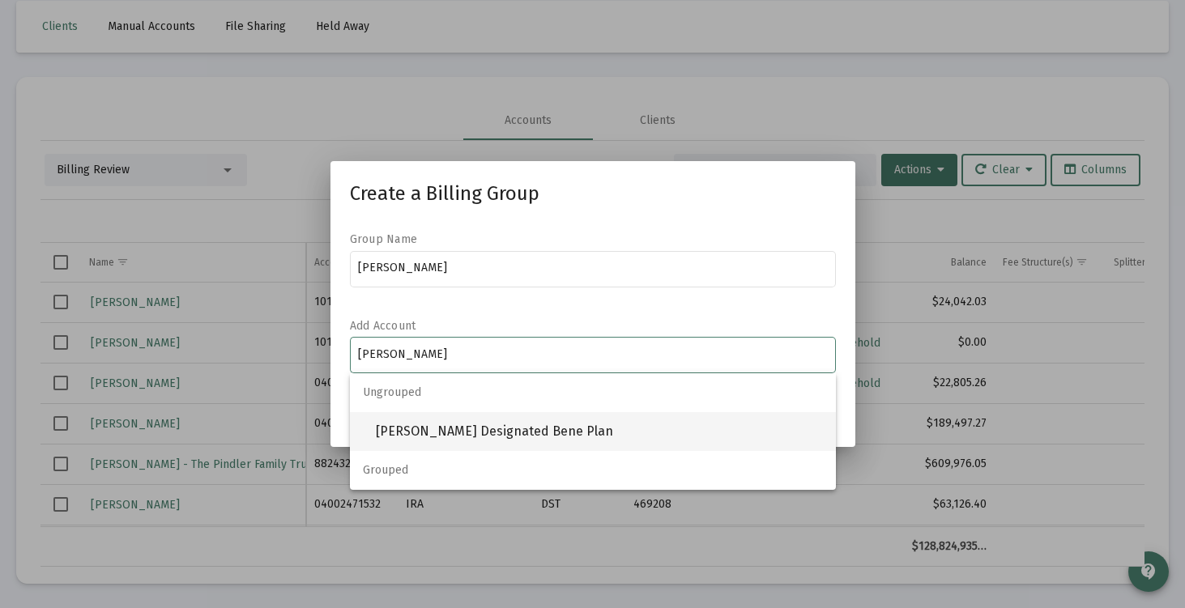
type input "[PERSON_NAME]"
click at [475, 441] on span "[PERSON_NAME] Designated Bene Plan" at bounding box center [599, 431] width 447 height 39
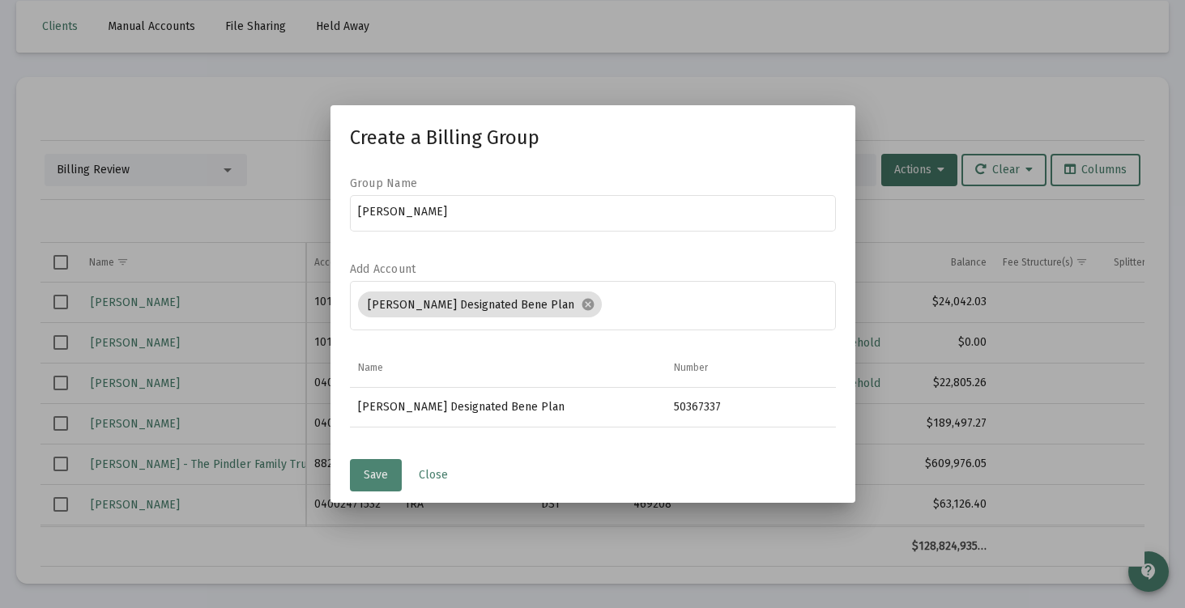
click at [395, 474] on button "Save" at bounding box center [376, 475] width 52 height 32
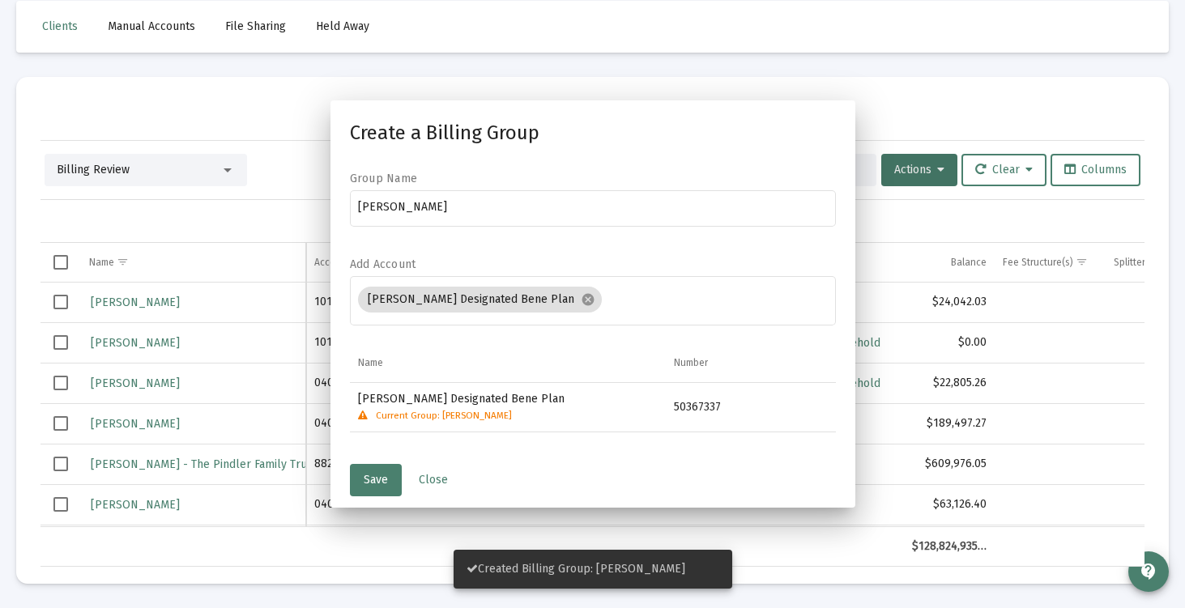
scroll to position [76, 0]
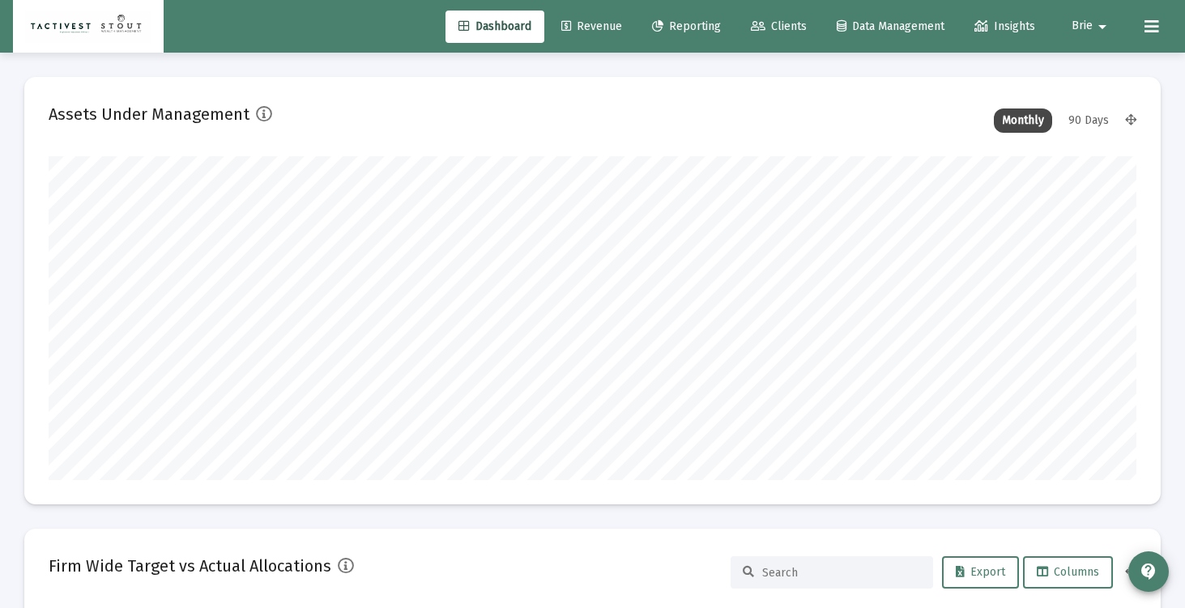
type input "[DATE]"
click at [673, 22] on span "Reporting" at bounding box center [686, 26] width 69 height 14
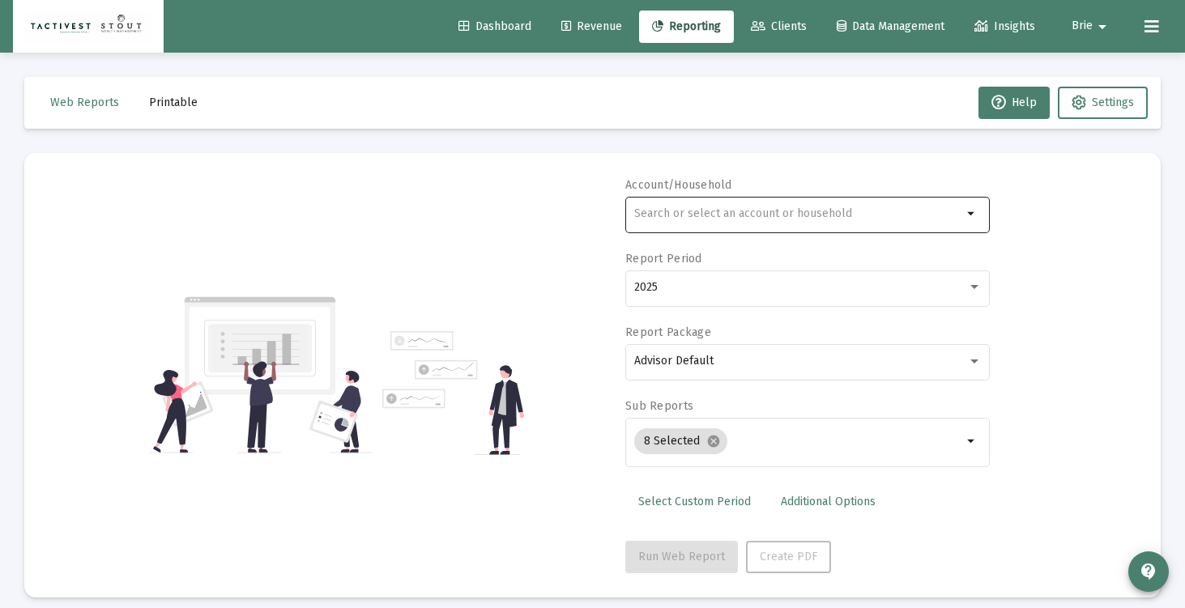
click at [833, 211] on input "text" at bounding box center [798, 213] width 328 height 13
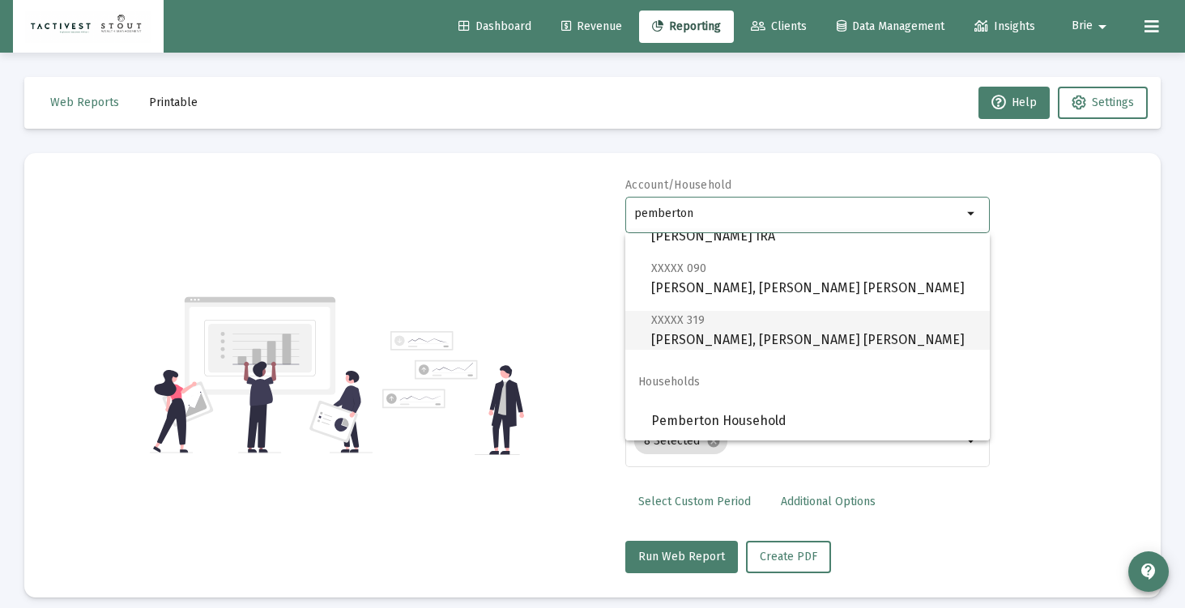
scroll to position [13, 0]
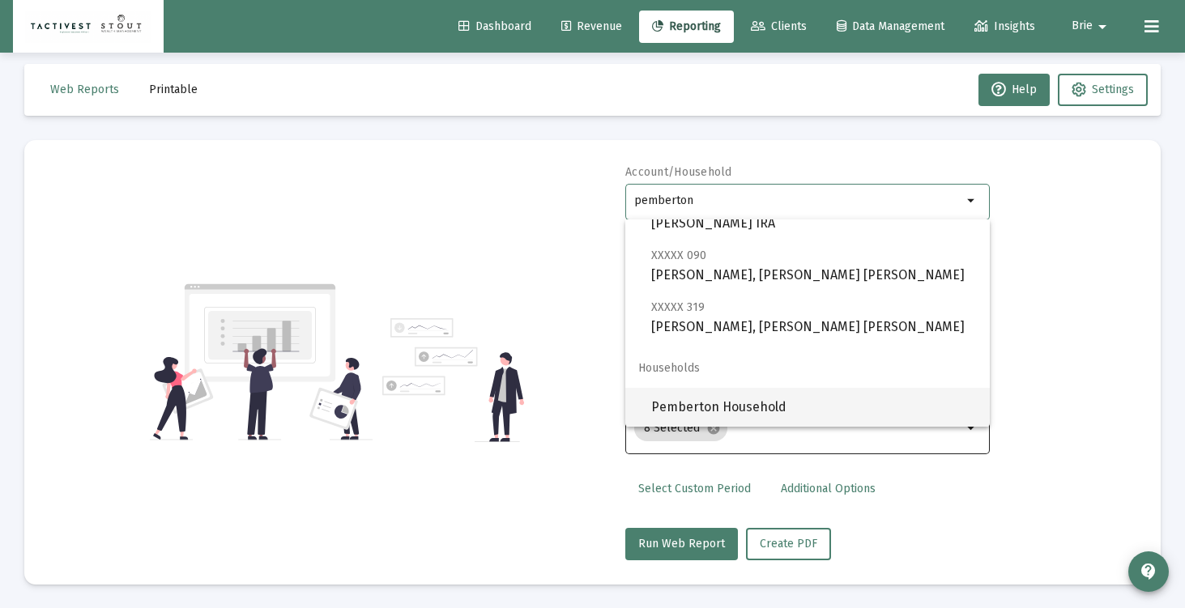
click at [804, 402] on span "Pemberton Household" at bounding box center [814, 407] width 326 height 39
type input "Pemberton Household"
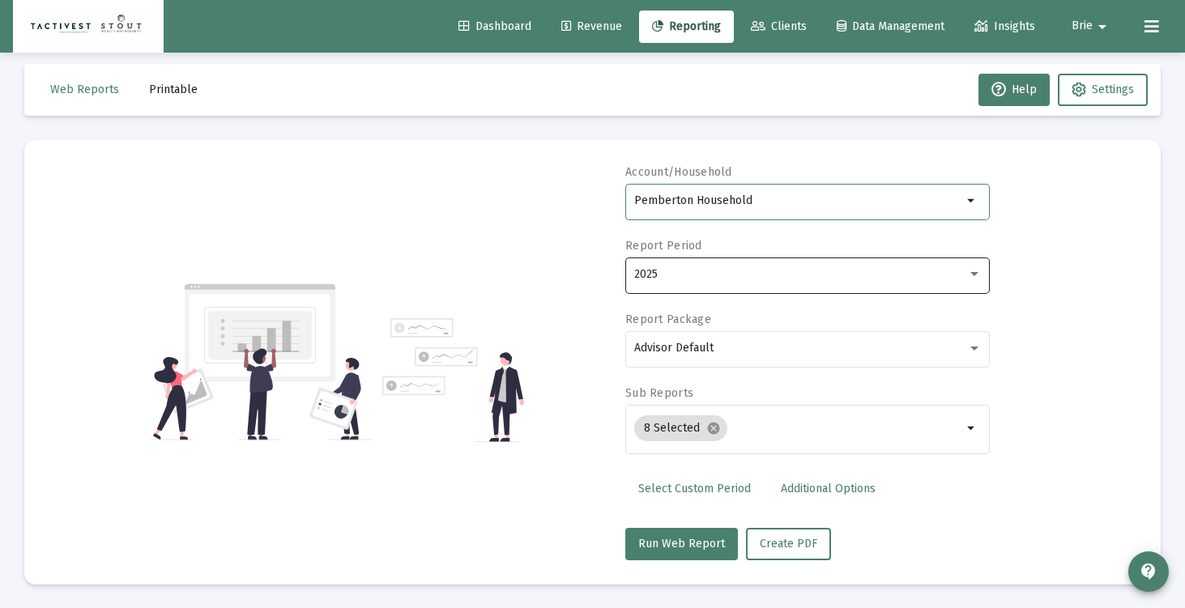
click at [751, 271] on div "2025" at bounding box center [800, 274] width 333 height 13
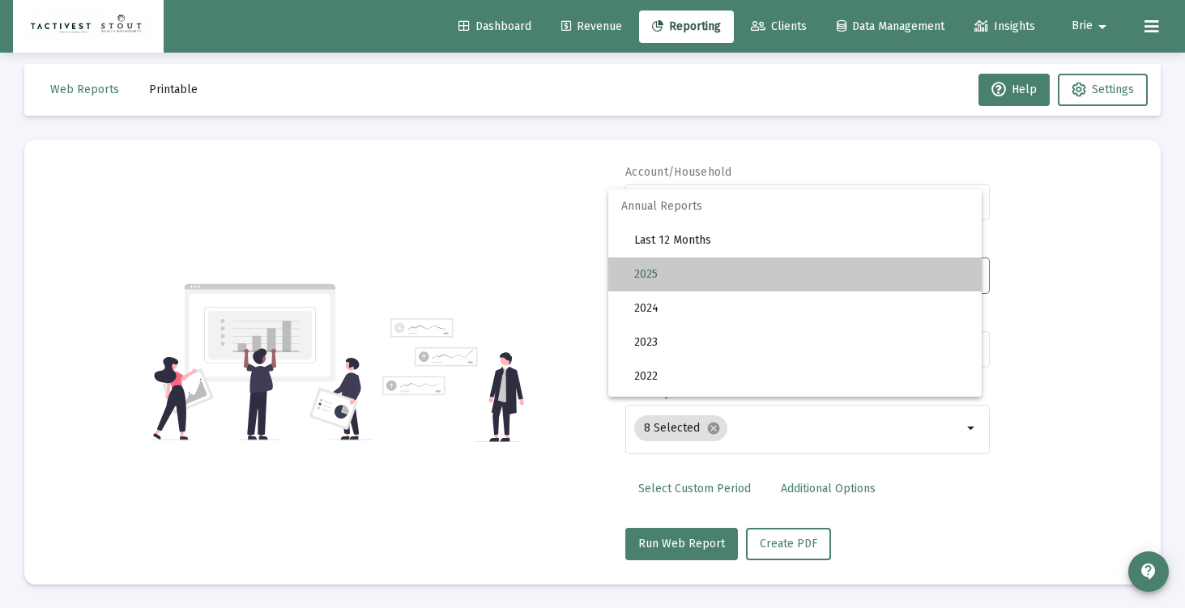
click at [751, 271] on span "2025" at bounding box center [801, 275] width 335 height 34
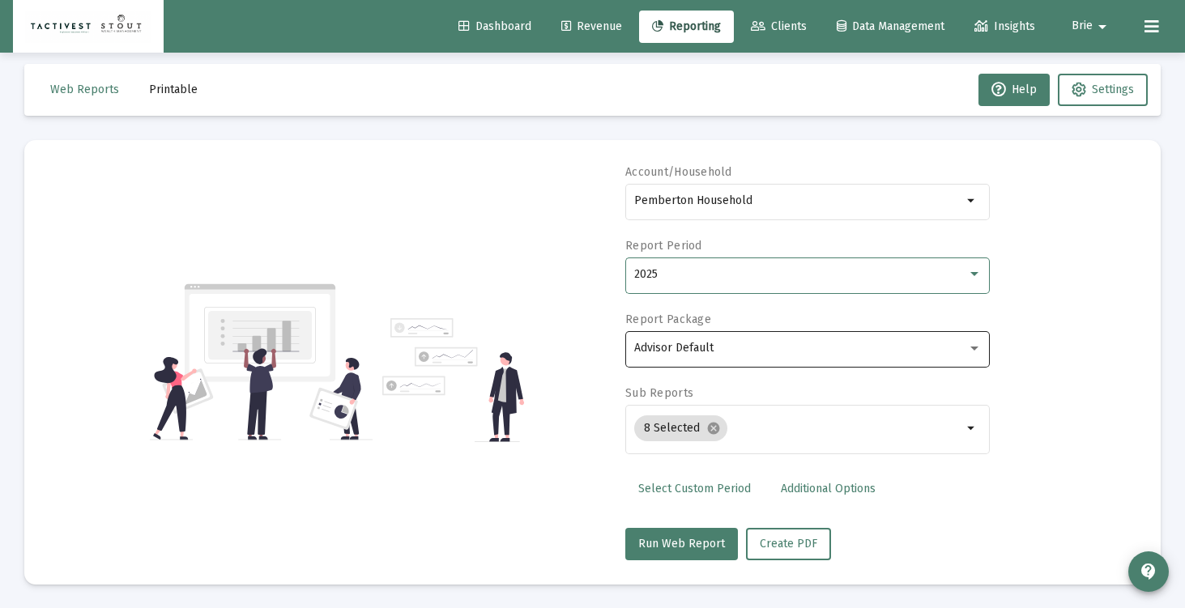
click at [784, 356] on div "Advisor Default" at bounding box center [807, 348] width 347 height 40
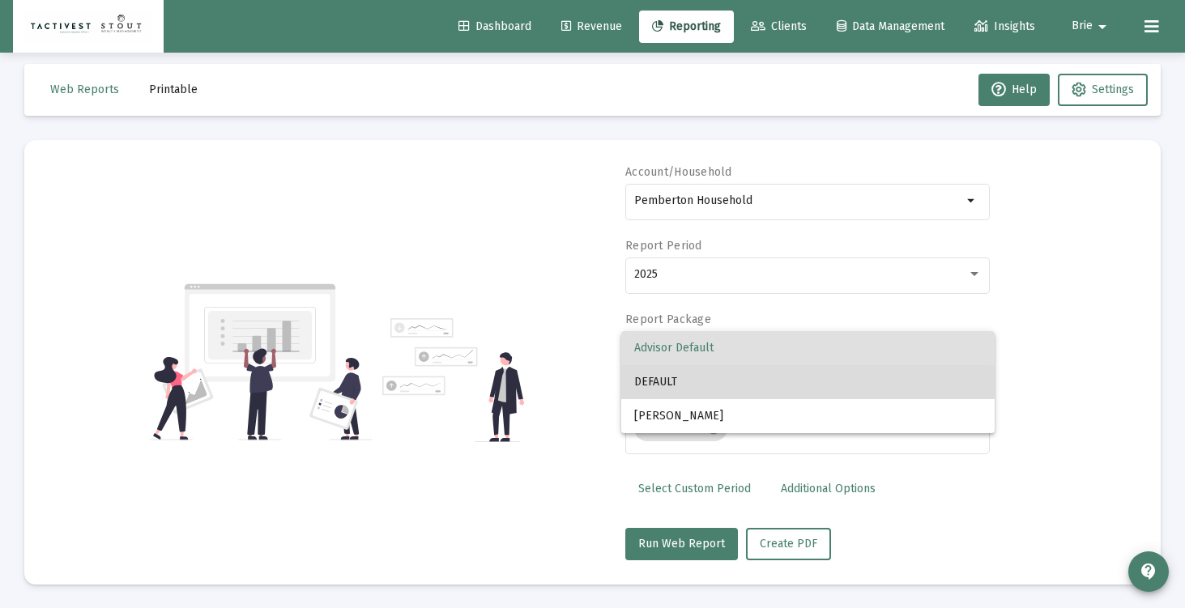
click at [791, 379] on span "DEFAULT" at bounding box center [807, 382] width 347 height 34
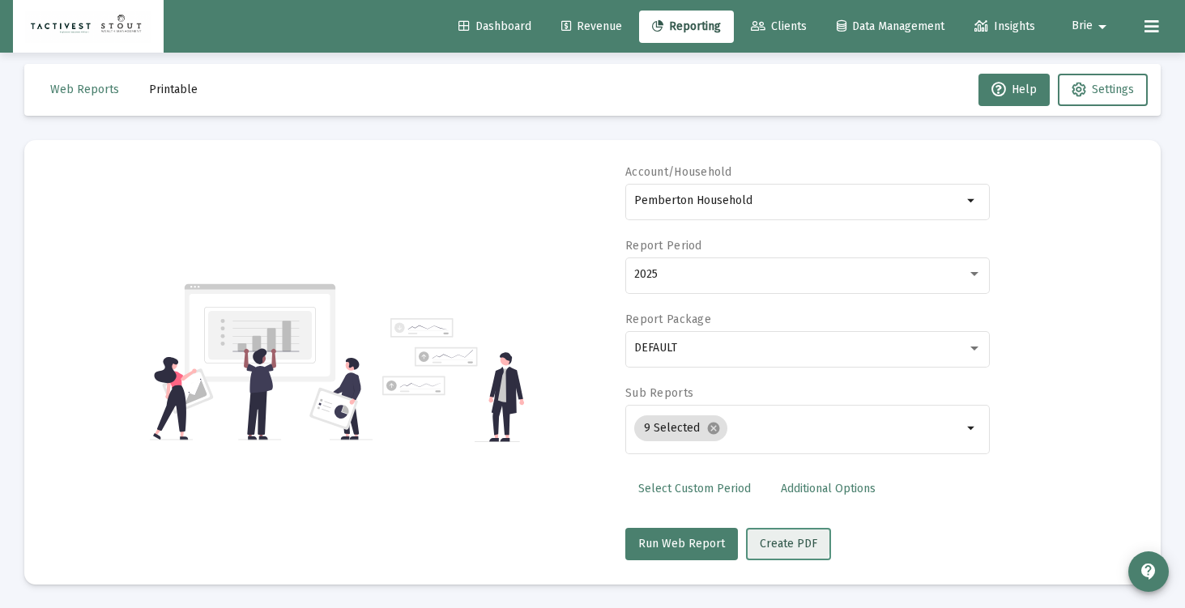
click at [781, 541] on span "Create PDF" at bounding box center [789, 544] width 58 height 14
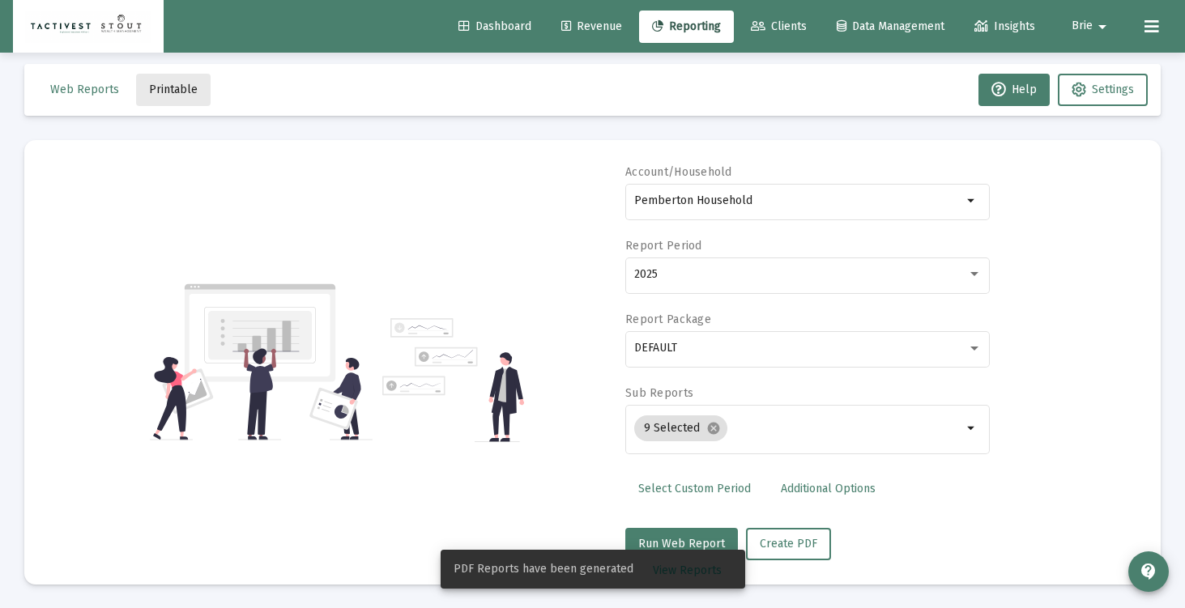
click at [174, 76] on button "Printable" at bounding box center [173, 90] width 75 height 32
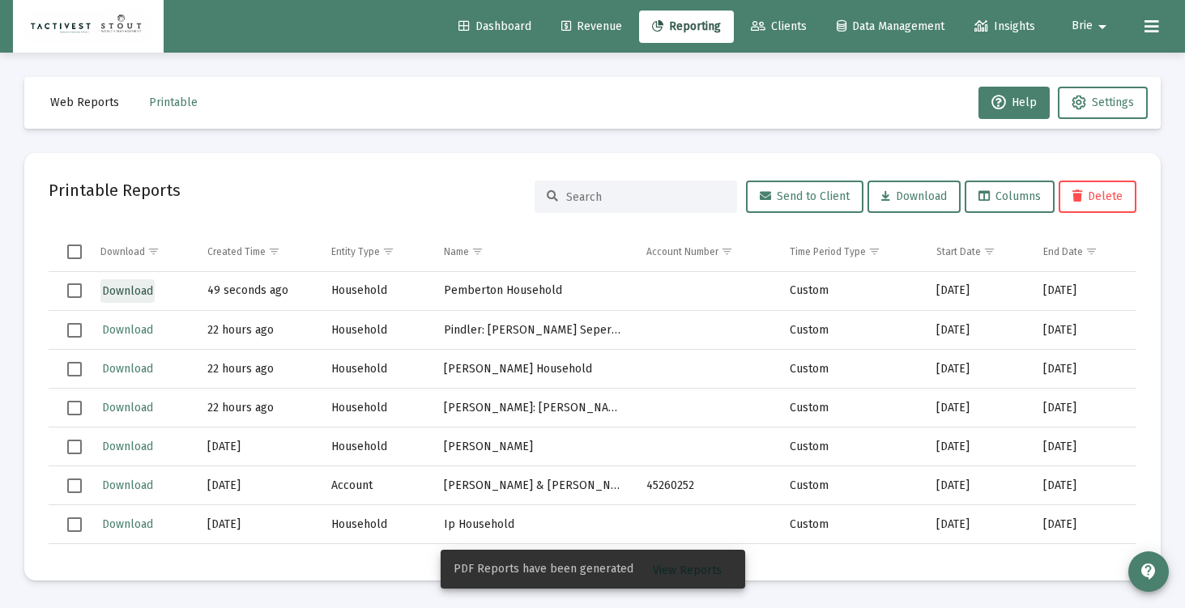
click at [124, 285] on span "Download" at bounding box center [127, 291] width 51 height 14
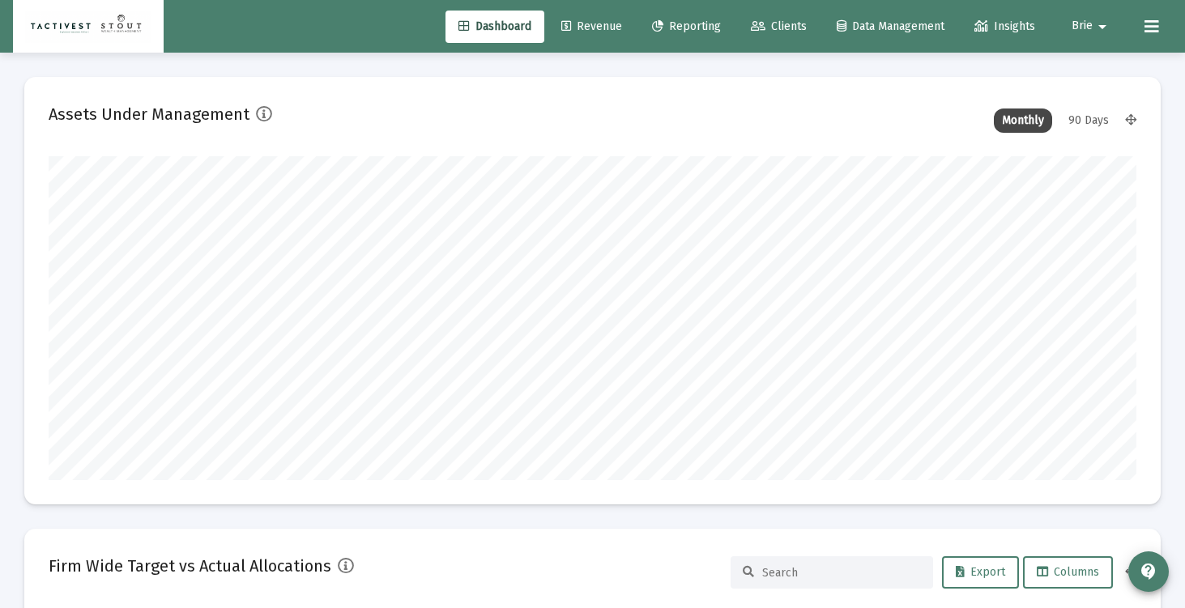
scroll to position [324, 586]
type input "[DATE]"
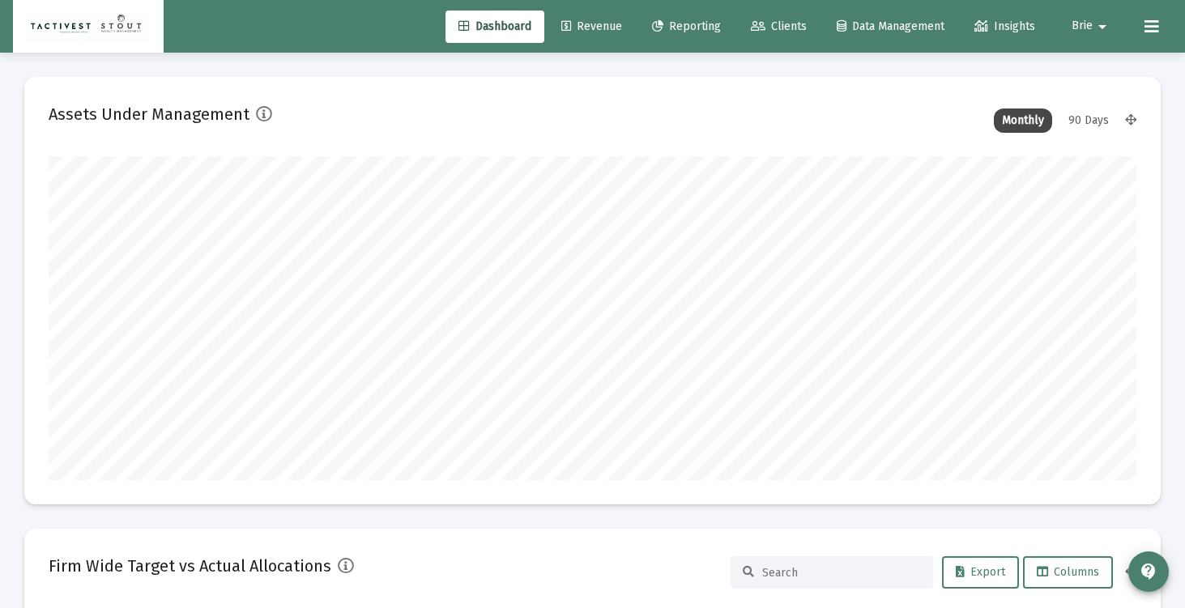
click at [698, 23] on span "Reporting" at bounding box center [686, 26] width 69 height 14
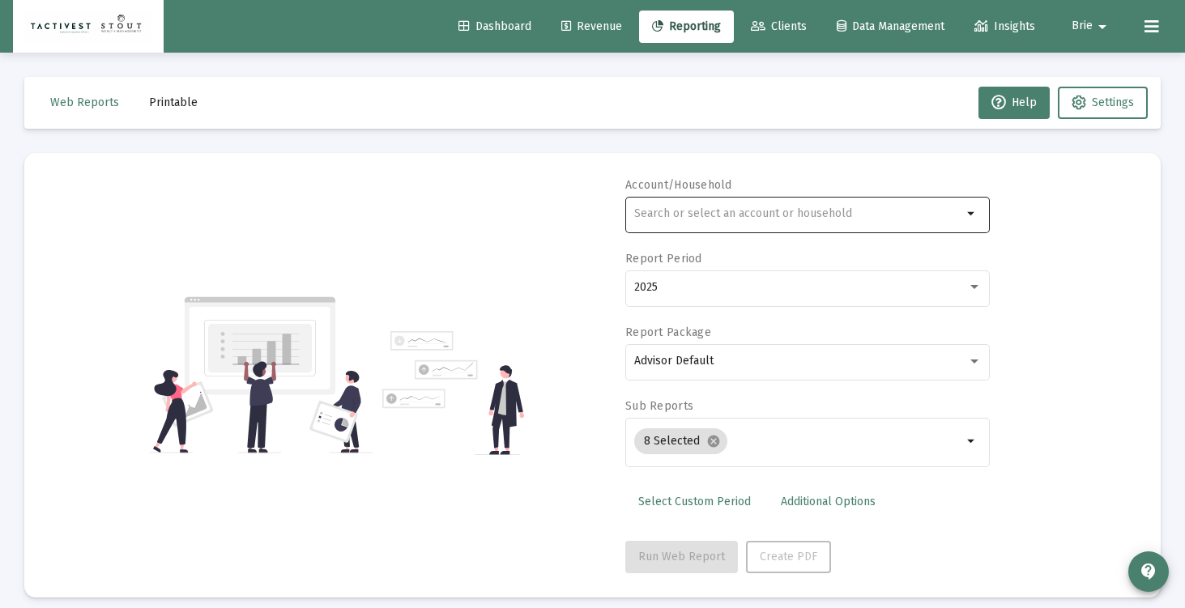
click at [722, 214] on input "text" at bounding box center [798, 213] width 328 height 13
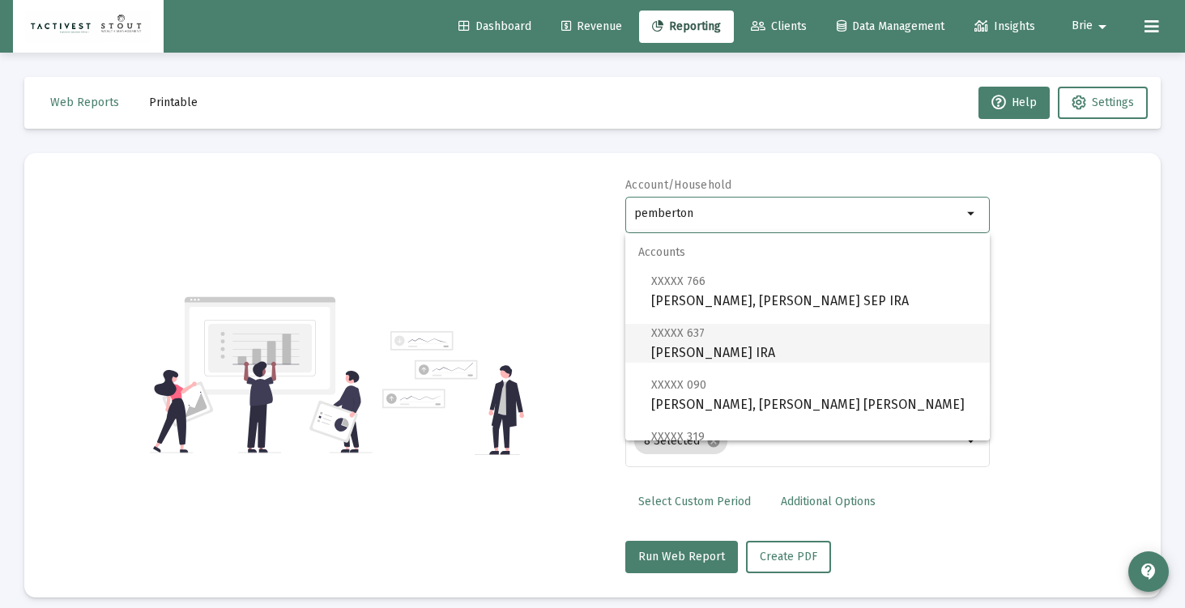
scroll to position [117, 0]
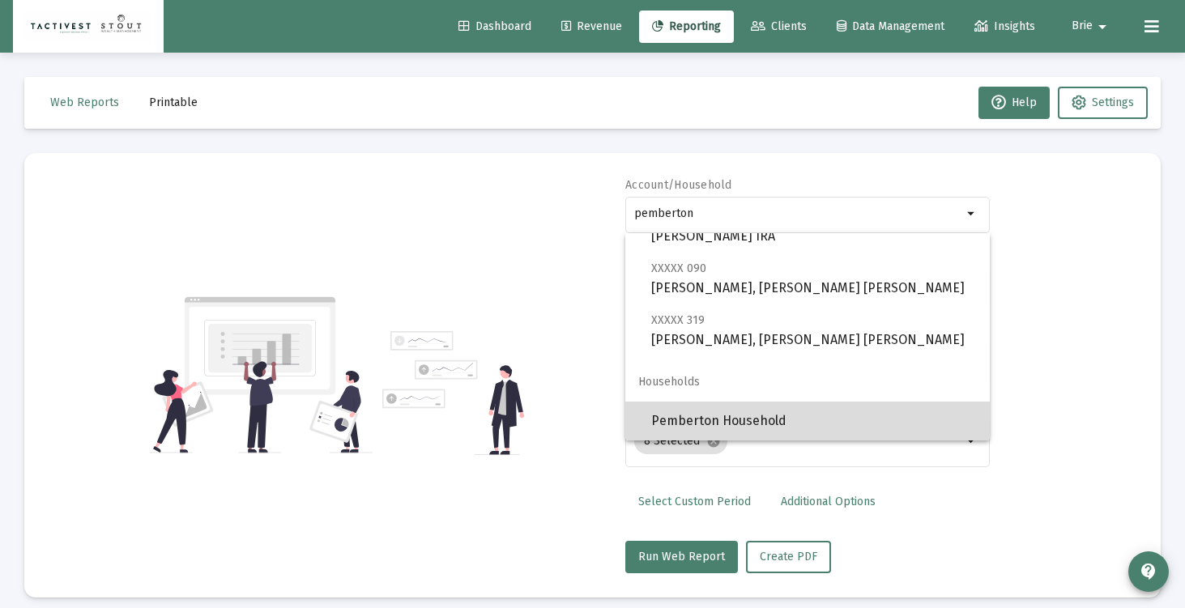
click at [743, 413] on span "Pemberton Household" at bounding box center [814, 421] width 326 height 39
type input "Pemberton Household"
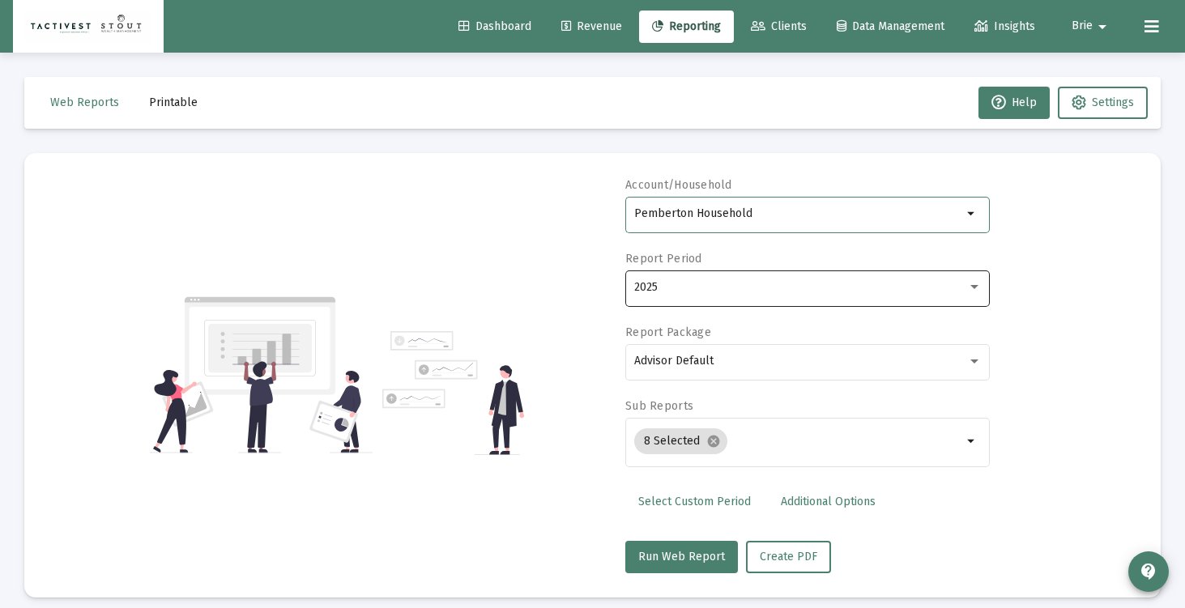
click at [723, 291] on div "2025" at bounding box center [800, 287] width 333 height 13
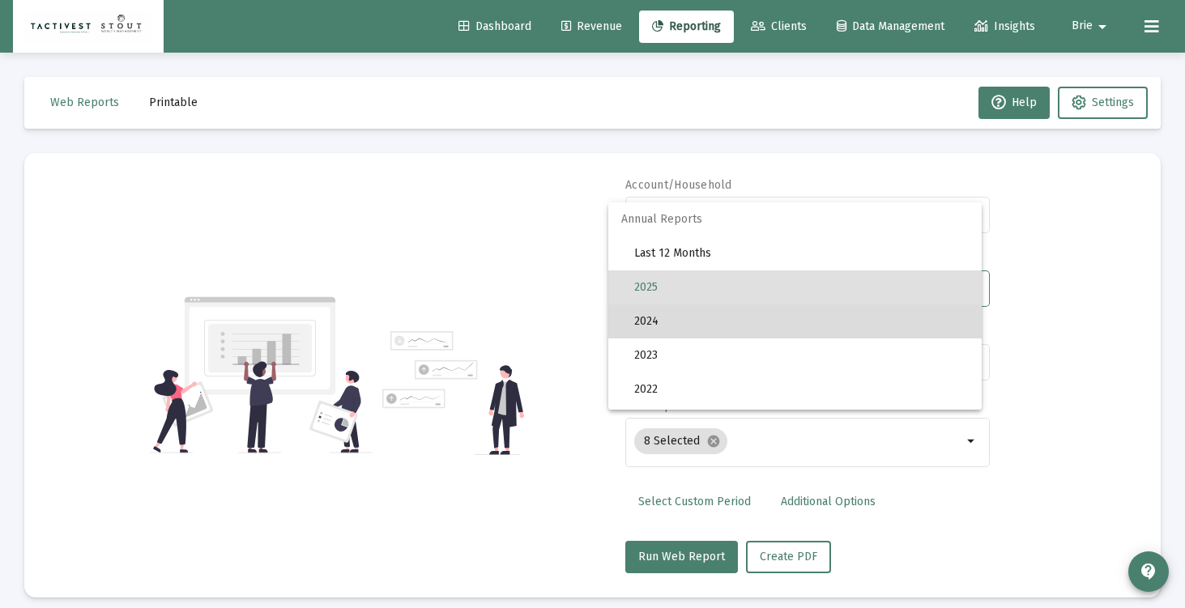
click at [714, 326] on span "2024" at bounding box center [801, 322] width 335 height 34
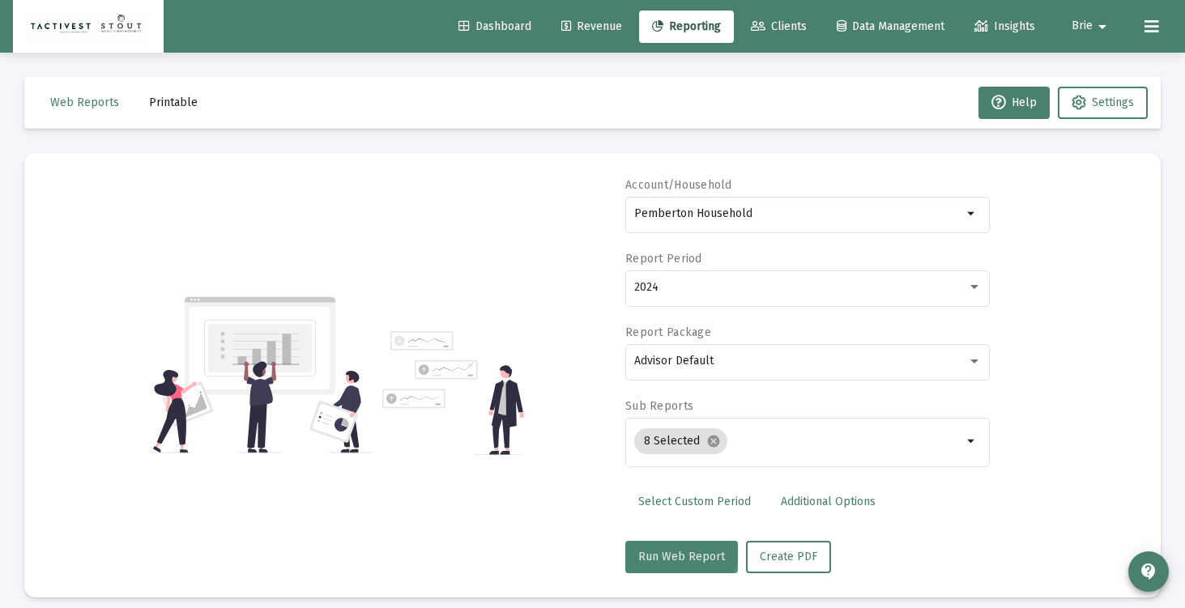
click at [675, 550] on span "Run Web Report" at bounding box center [681, 557] width 87 height 14
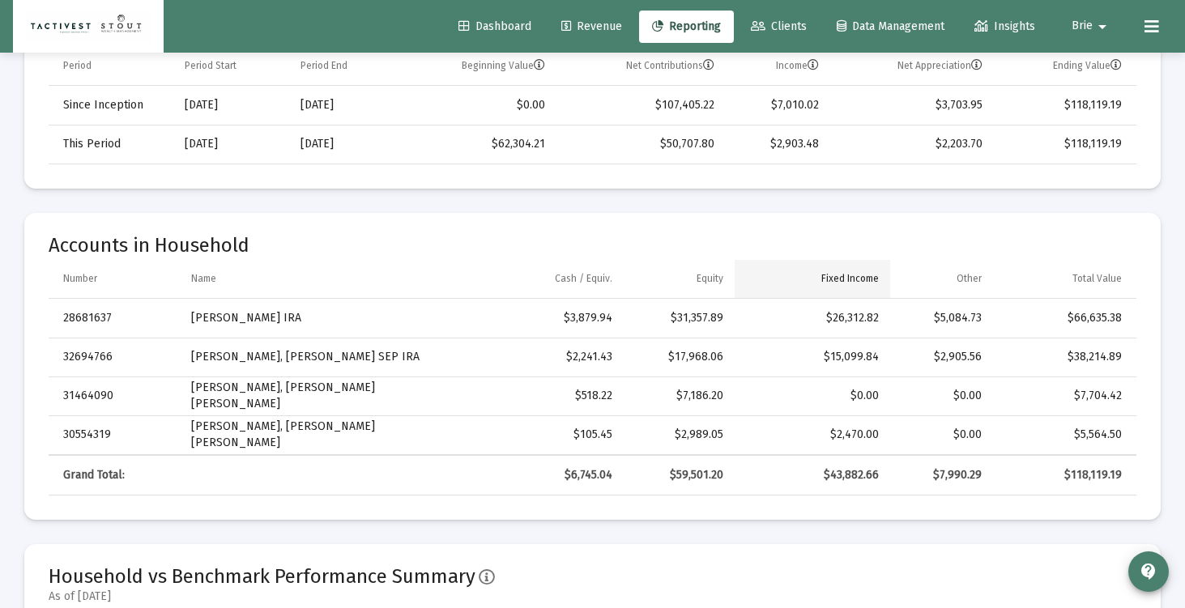
scroll to position [628, 0]
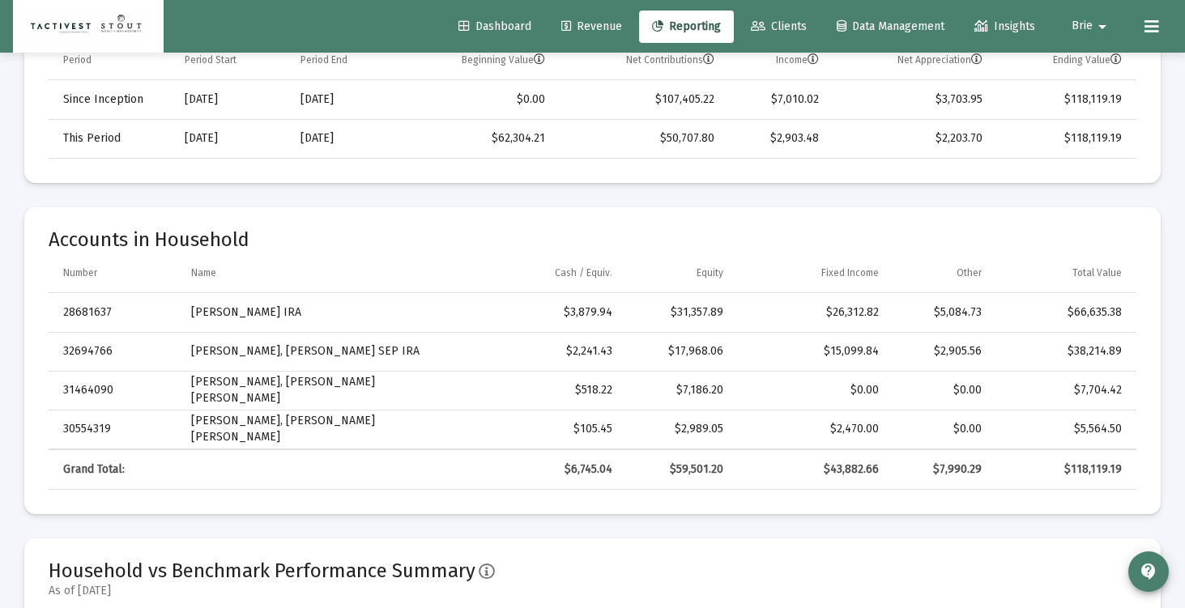
click at [1082, 315] on div "$66,635.38" at bounding box center [1062, 313] width 117 height 16
copy div "66,635.38"
click at [1096, 347] on div "$38,214.89" at bounding box center [1062, 351] width 117 height 16
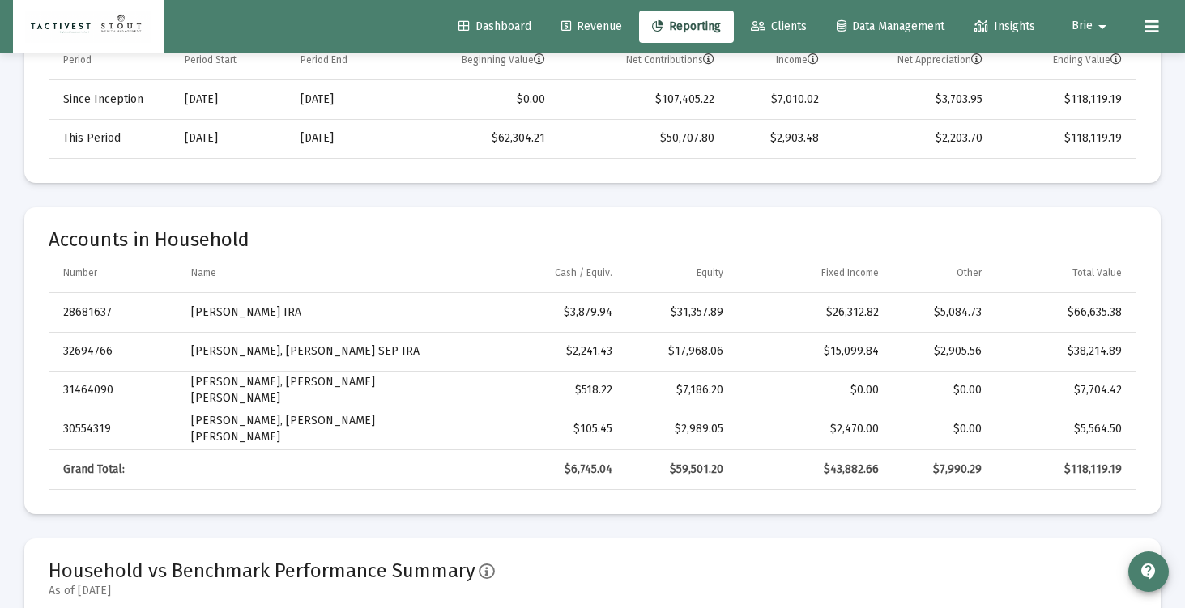
copy div "38,214.89"
click at [1087, 390] on div "$7,704.42" at bounding box center [1062, 390] width 117 height 16
copy div "7,704.42"
click at [1105, 428] on div "$5,564.50" at bounding box center [1062, 429] width 117 height 16
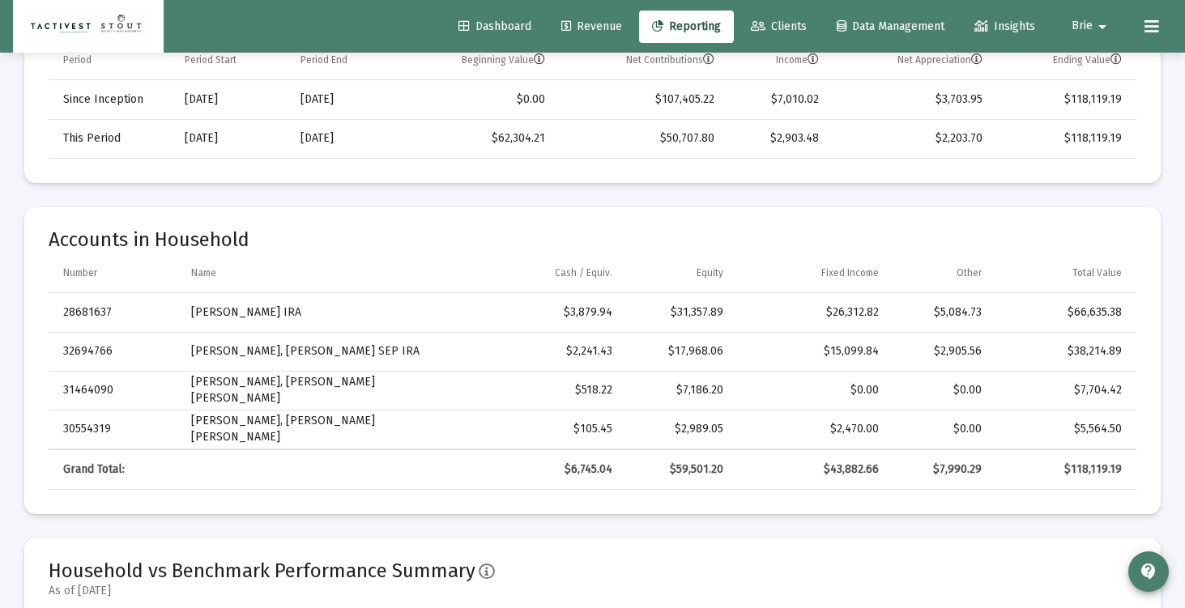
click at [1105, 428] on div "$5,564.50" at bounding box center [1062, 429] width 117 height 16
copy div "5,564.50"
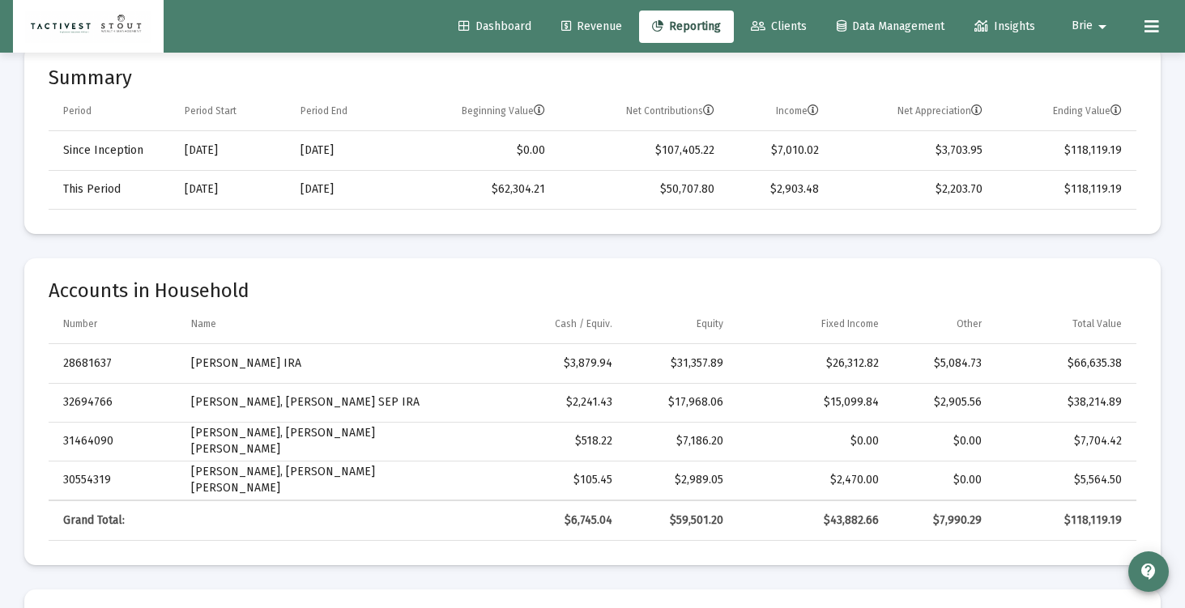
click at [781, 33] on link "Clients" at bounding box center [779, 27] width 82 height 32
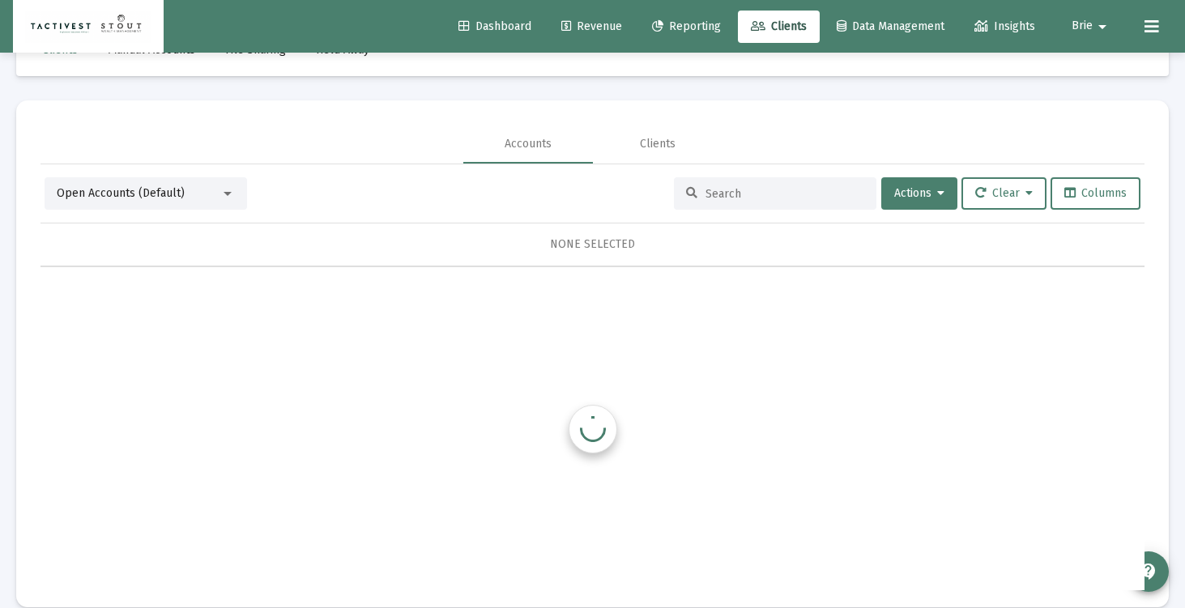
scroll to position [76, 0]
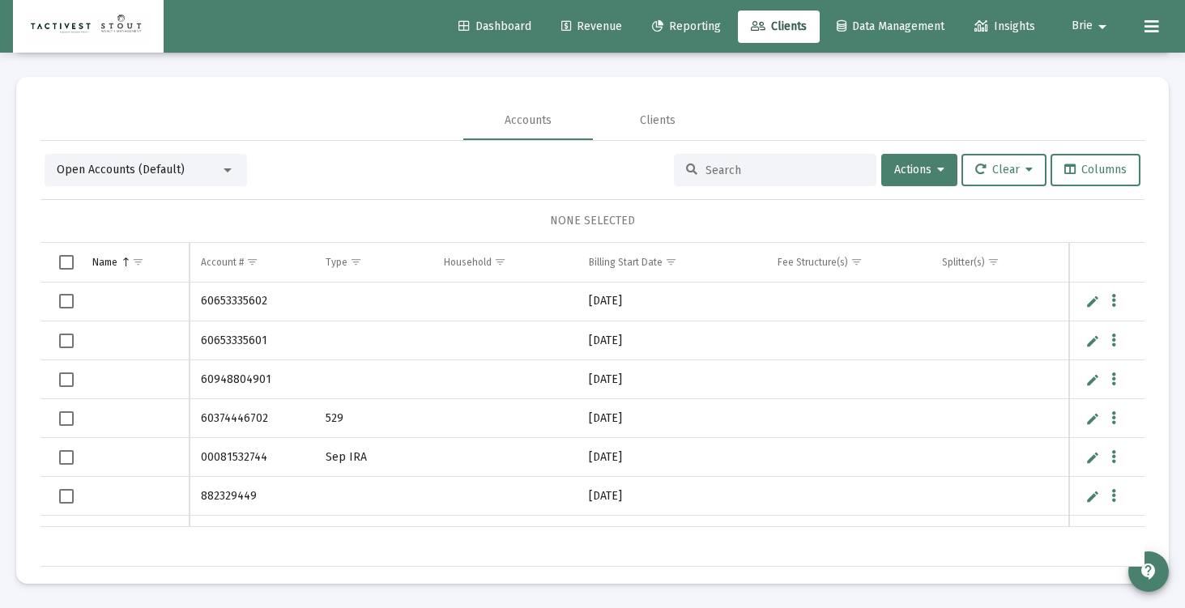
click at [748, 174] on input at bounding box center [784, 171] width 159 height 14
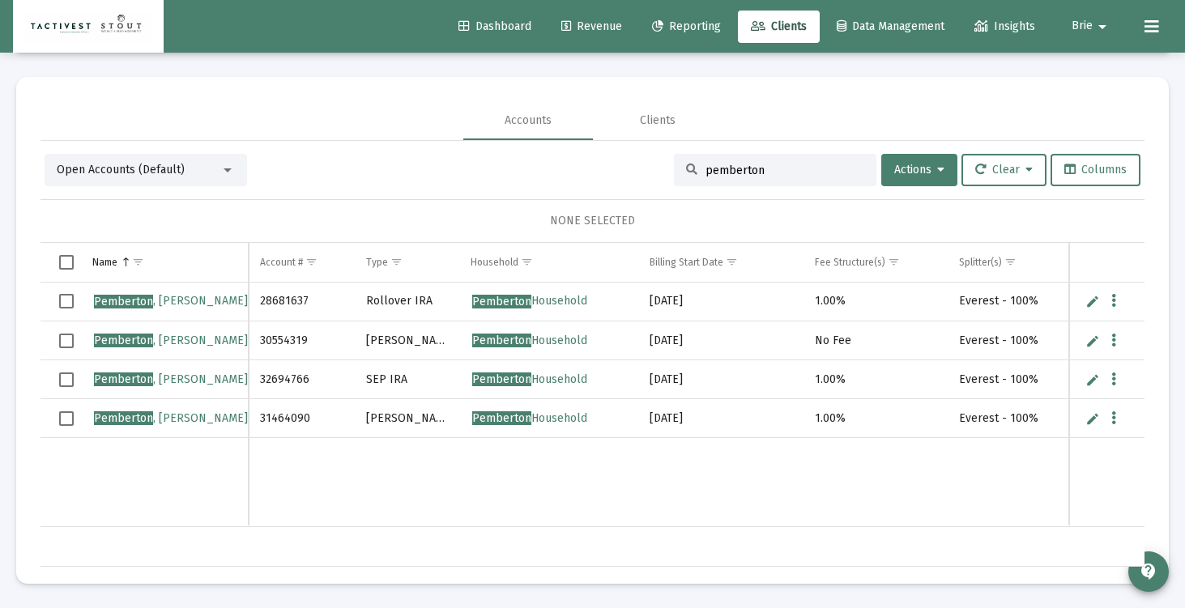
click at [744, 175] on input "pemberton" at bounding box center [784, 171] width 159 height 14
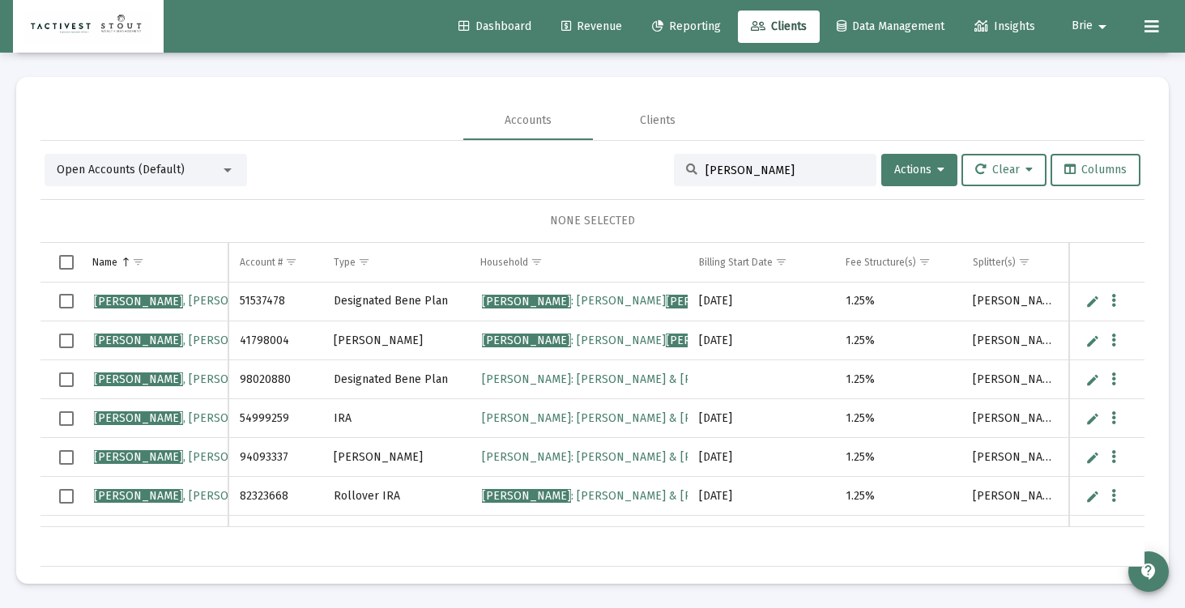
type input "renneke"
click at [669, 19] on link "Reporting" at bounding box center [686, 27] width 95 height 32
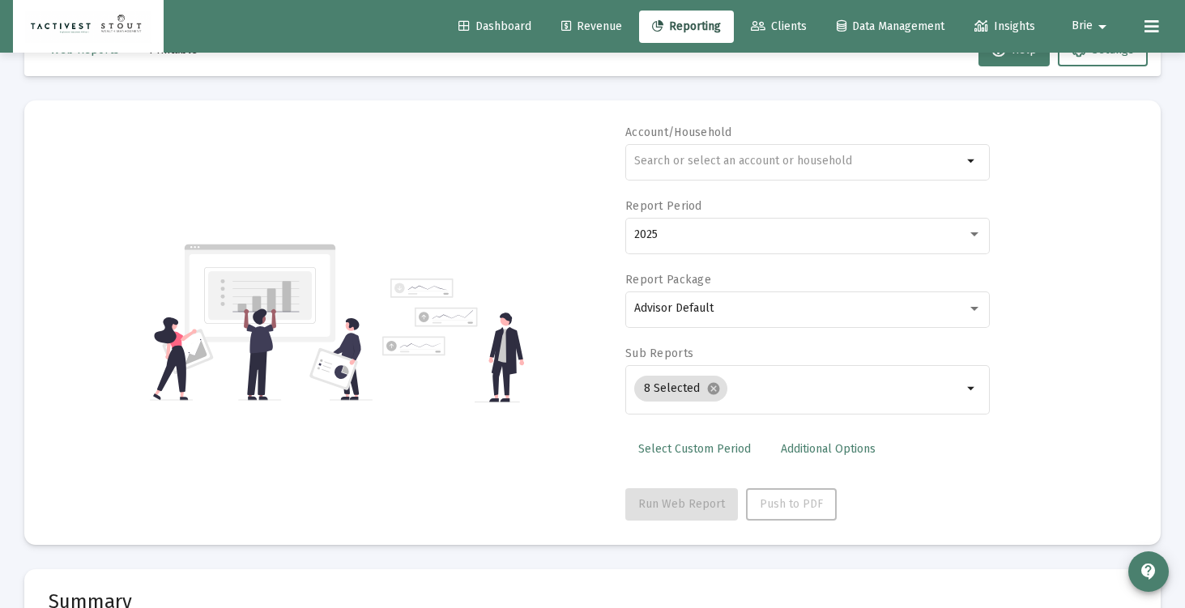
scroll to position [76, 0]
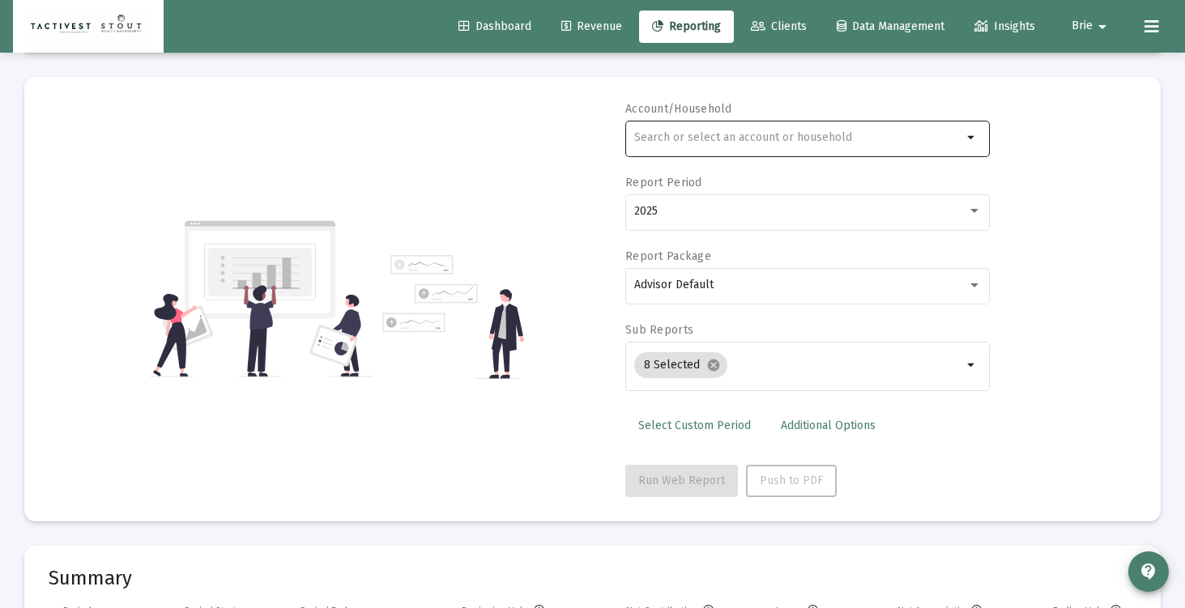
click at [756, 139] on input "text" at bounding box center [798, 137] width 328 height 13
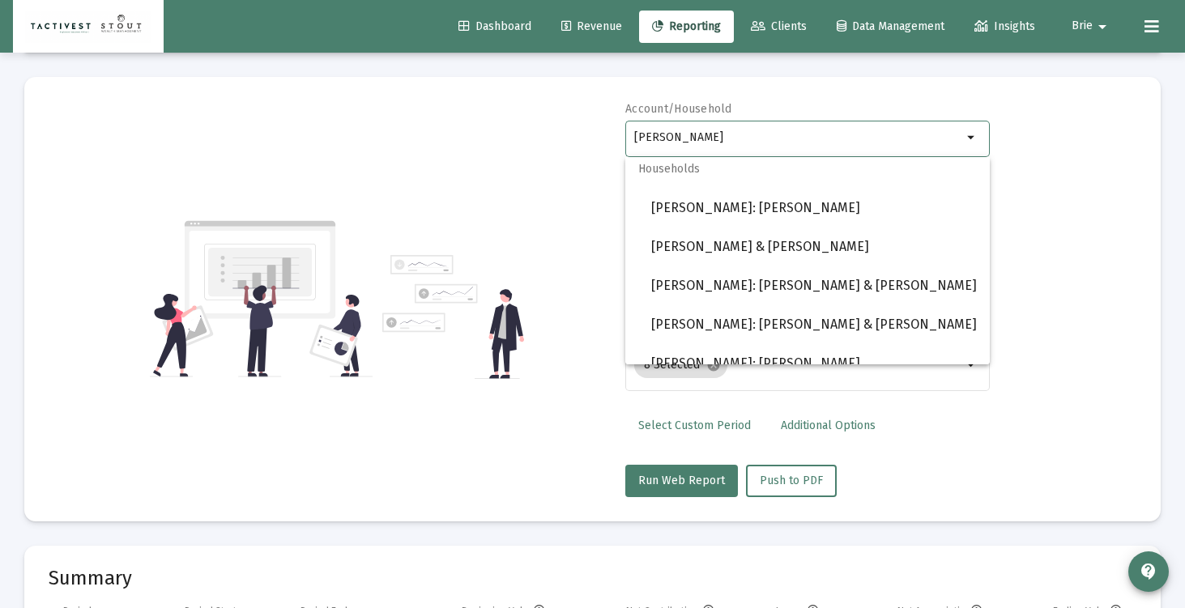
scroll to position [1102, 0]
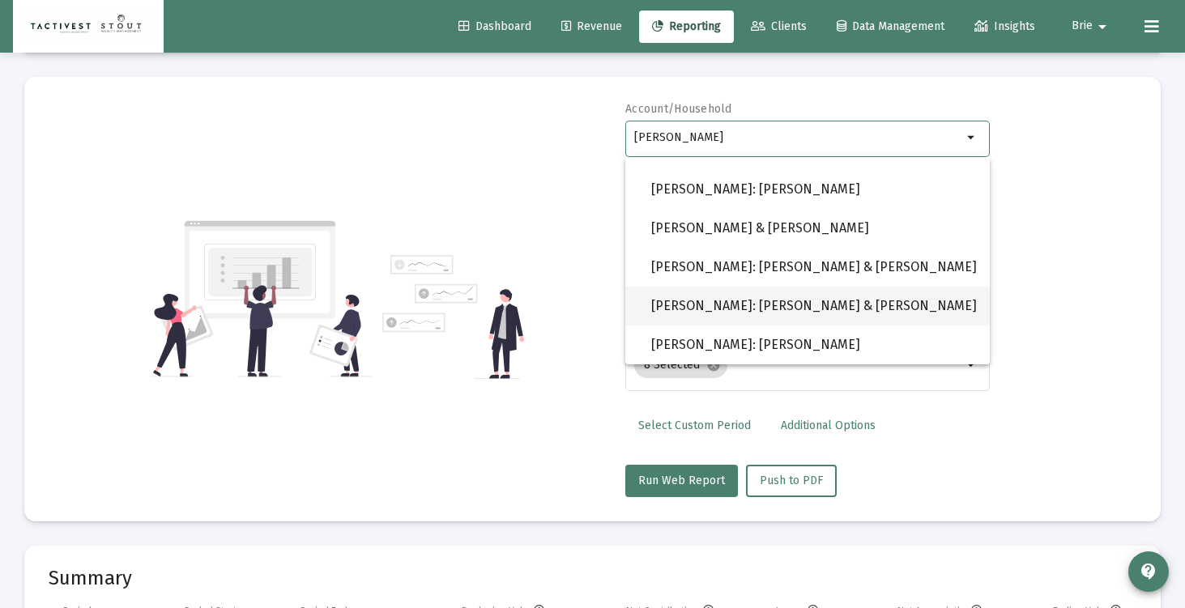
click at [807, 303] on span "Renneke: Scott & Jody Renneke" at bounding box center [814, 306] width 326 height 39
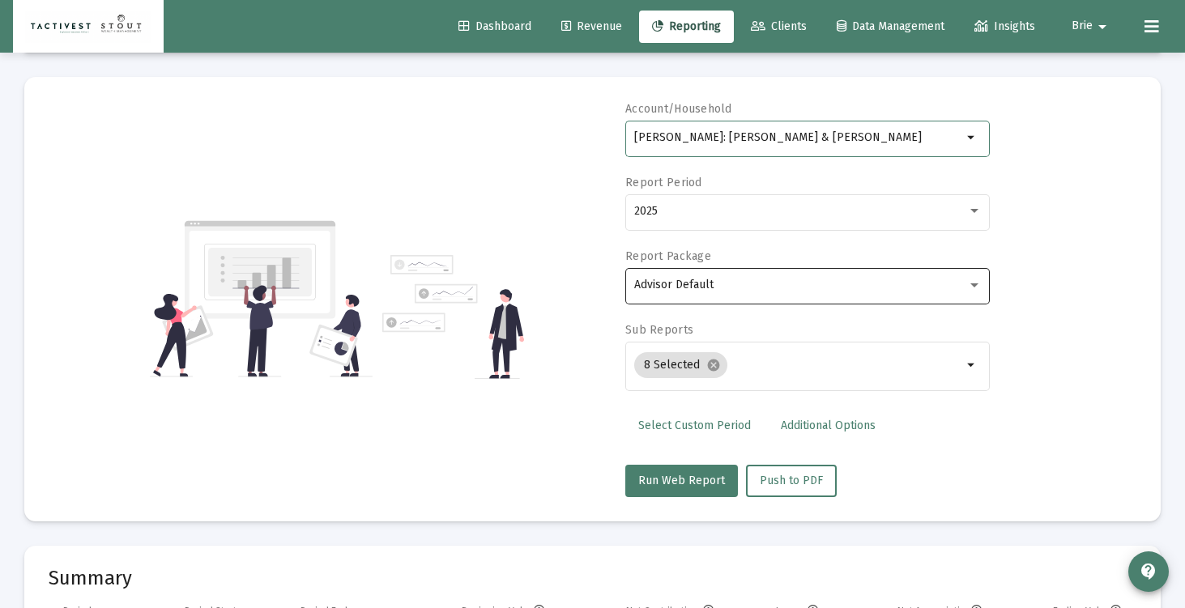
click at [710, 278] on div "Advisor Default" at bounding box center [807, 285] width 347 height 40
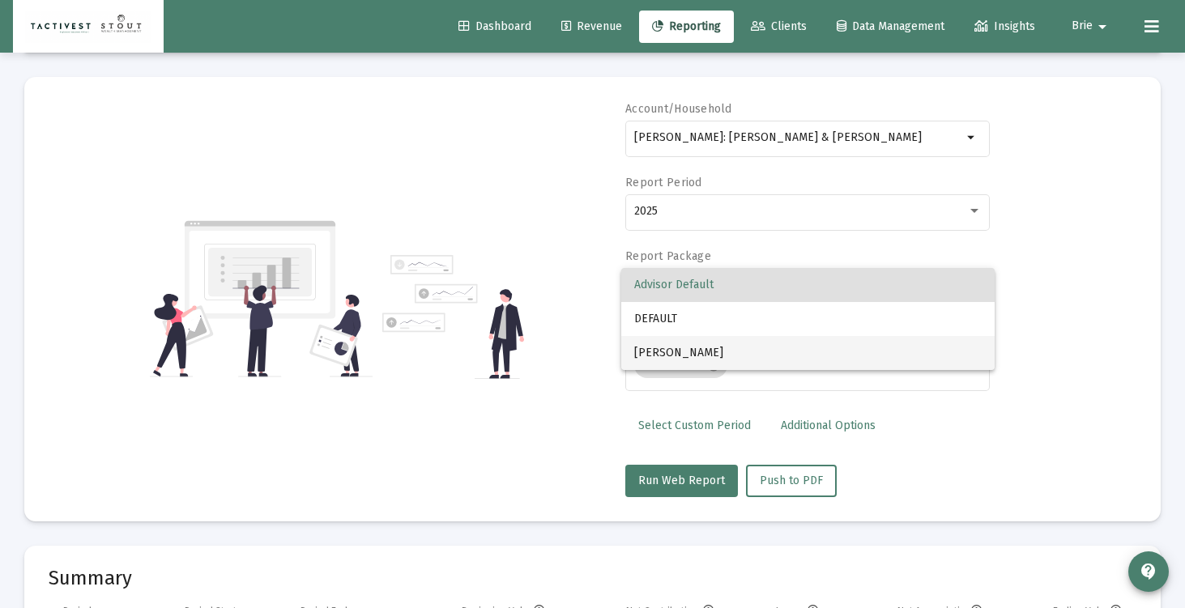
click at [710, 340] on span "STOUT" at bounding box center [807, 353] width 347 height 34
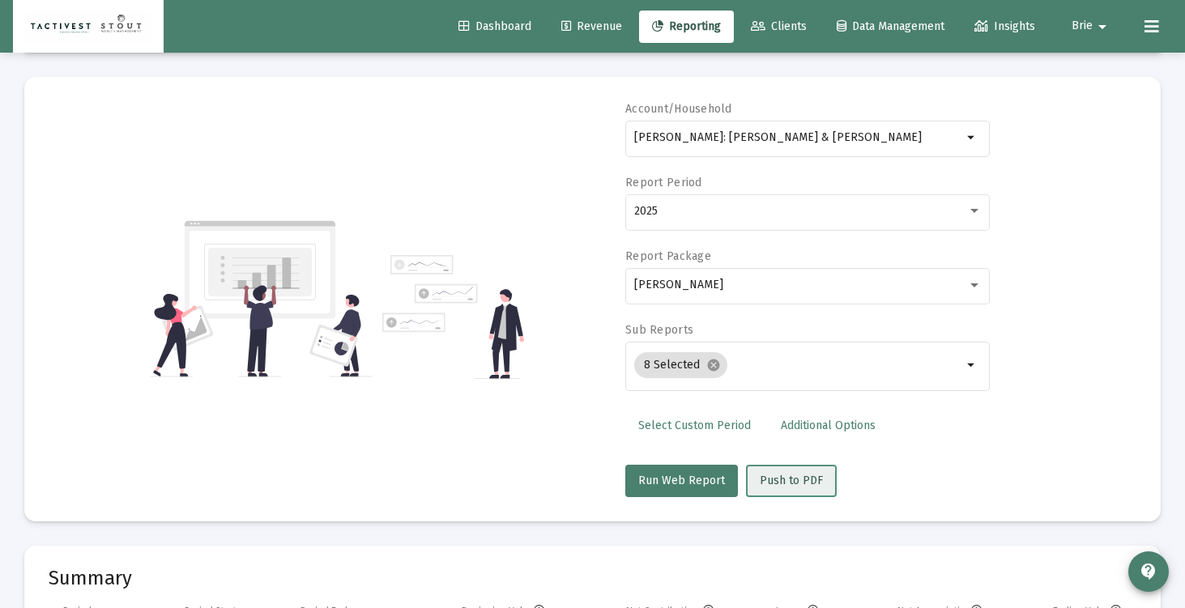
click at [779, 484] on span "Push to PDF" at bounding box center [791, 481] width 63 height 14
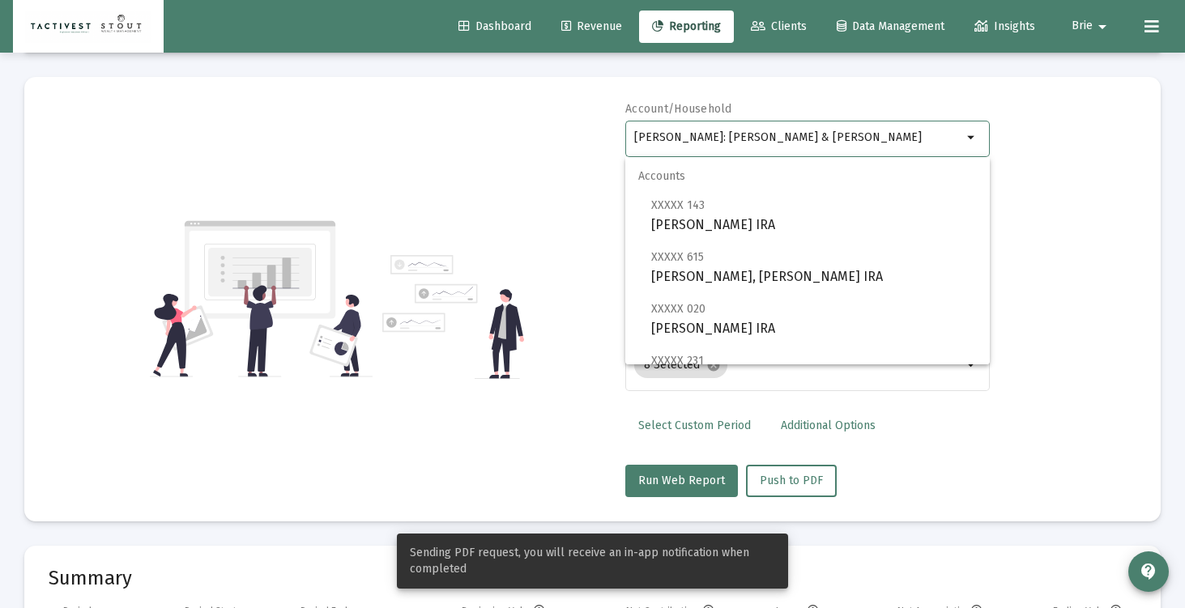
click at [752, 143] on input "Renneke: Scott & Jody Renneke" at bounding box center [798, 137] width 328 height 13
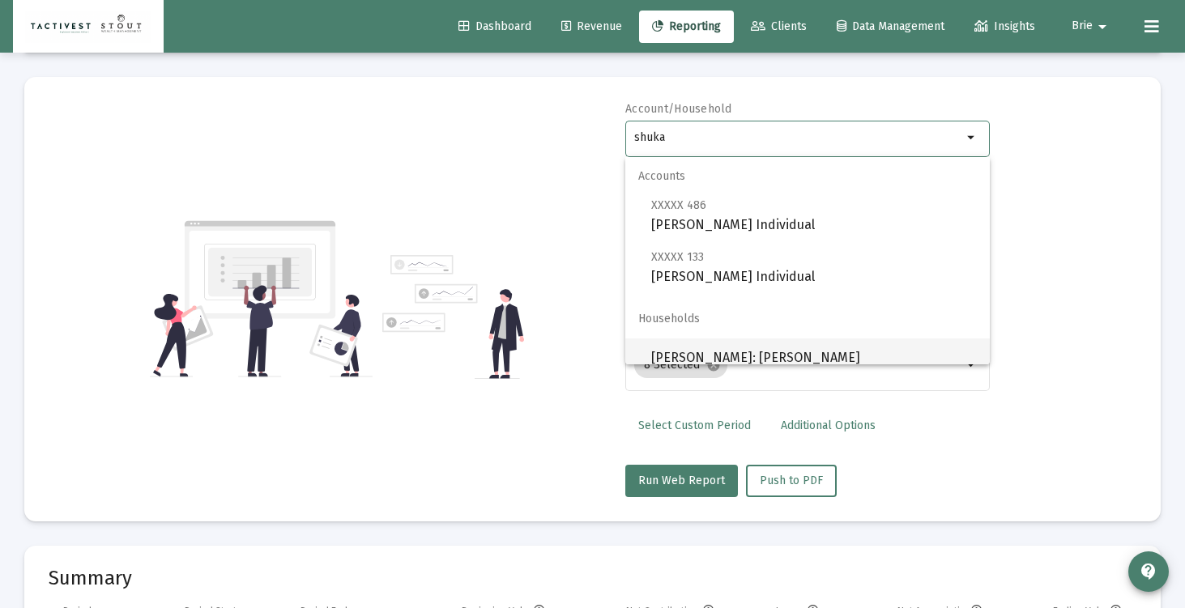
click at [798, 360] on span "Rassouli: Shuka Rassouli" at bounding box center [814, 358] width 326 height 39
type input "Rassouli: Shuka Rassouli"
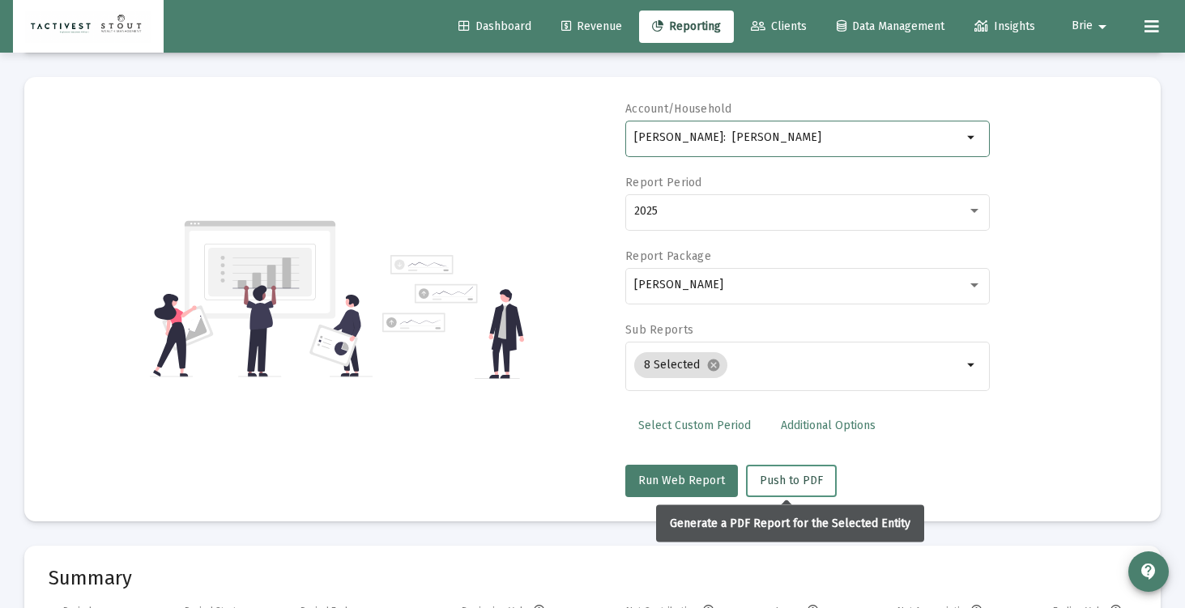
click at [797, 486] on span "Push to PDF" at bounding box center [791, 481] width 63 height 14
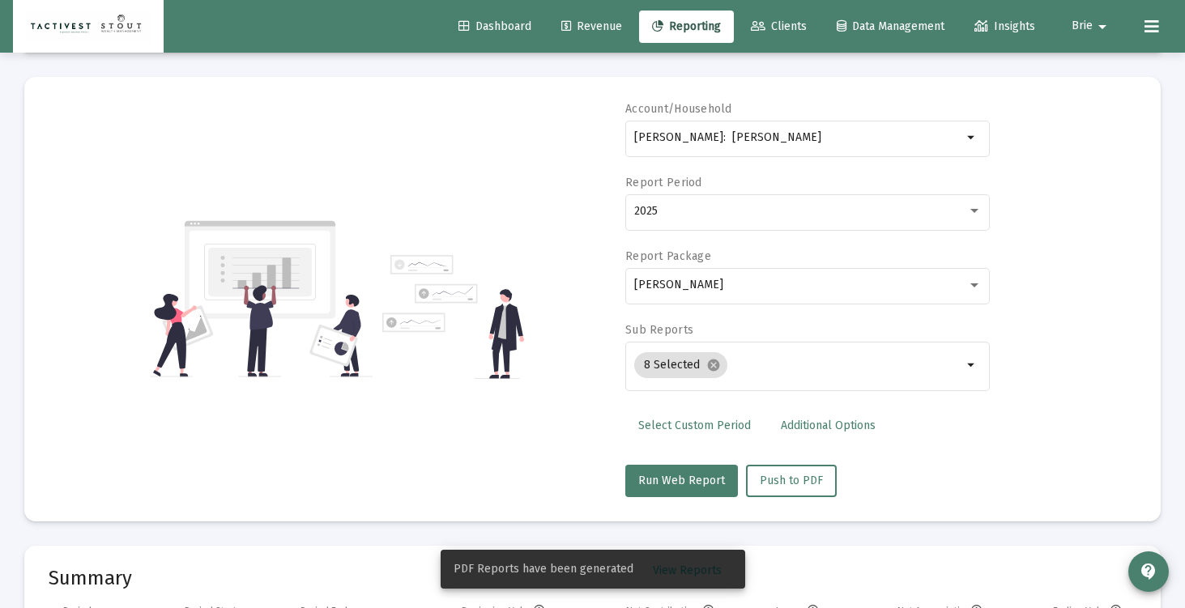
scroll to position [0, 0]
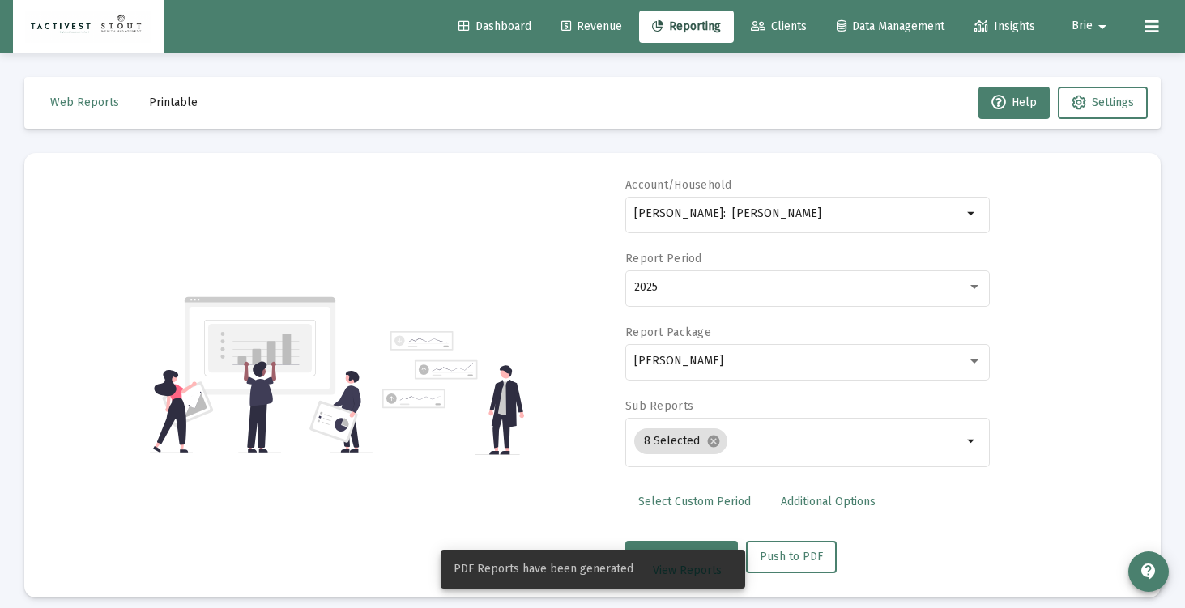
click at [182, 96] on span "Printable" at bounding box center [173, 103] width 49 height 14
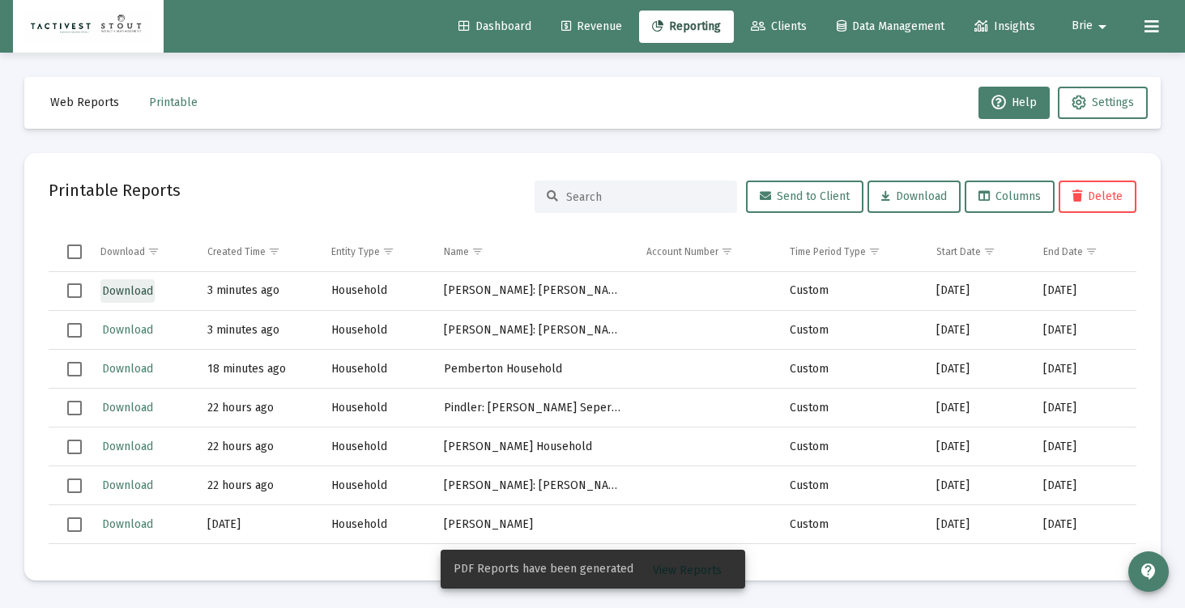
click at [137, 292] on span "Download" at bounding box center [127, 291] width 51 height 14
click at [132, 328] on span "Download" at bounding box center [127, 330] width 51 height 14
